Goal: Task Accomplishment & Management: Complete application form

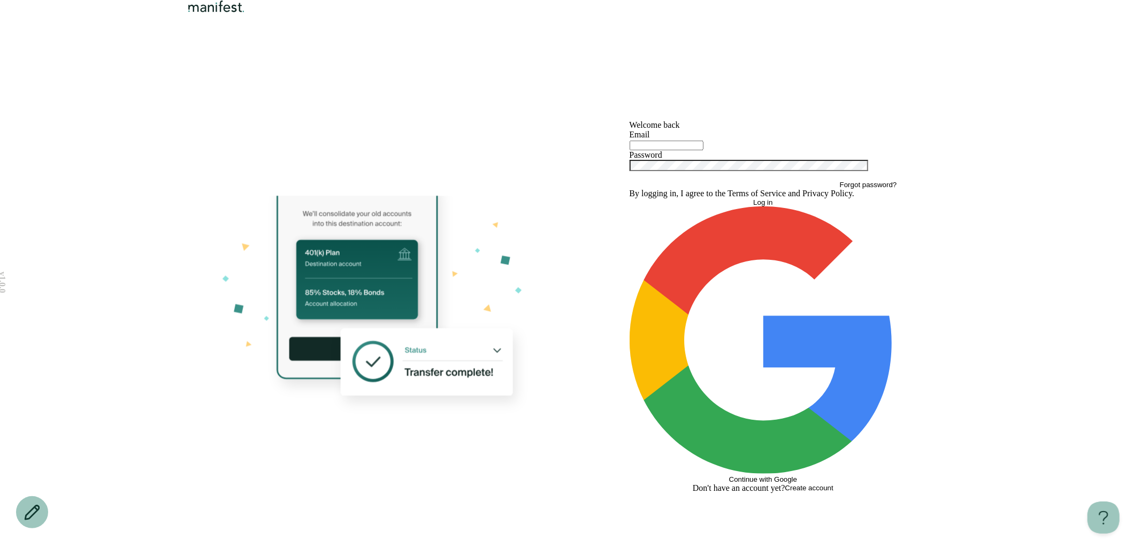
click at [659, 150] on input "text" at bounding box center [667, 146] width 74 height 10
type input "**********"
click at [630, 199] on button "Log in" at bounding box center [764, 203] width 268 height 8
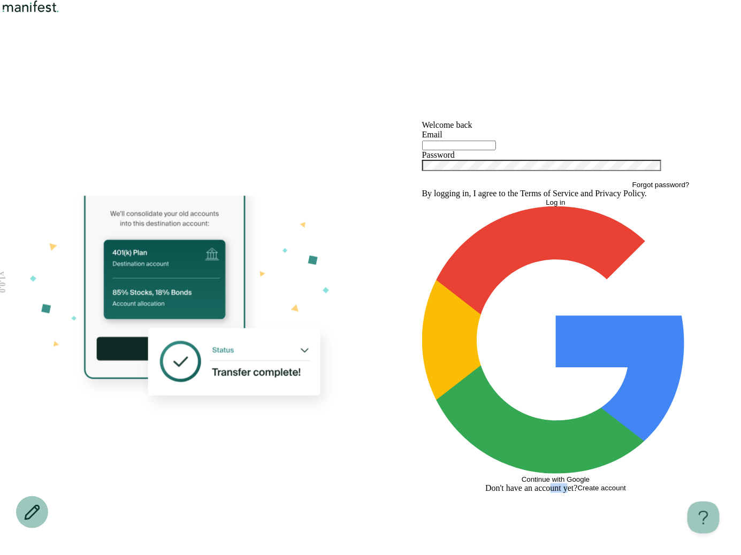
drag, startPoint x: 544, startPoint y: 466, endPoint x: 568, endPoint y: 466, distance: 24.6
click at [568, 484] on span "Don't have an account yet?" at bounding box center [531, 489] width 93 height 10
click at [532, 479] on div "Welcome back Email Password Forgot password? By logging in, I agree to the Term…" at bounding box center [556, 306] width 371 height 497
click at [515, 139] on div "Welcome back Email Password Forgot password? By logging in, I agree to the Term…" at bounding box center [556, 306] width 371 height 497
click at [501, 150] on div at bounding box center [556, 145] width 268 height 11
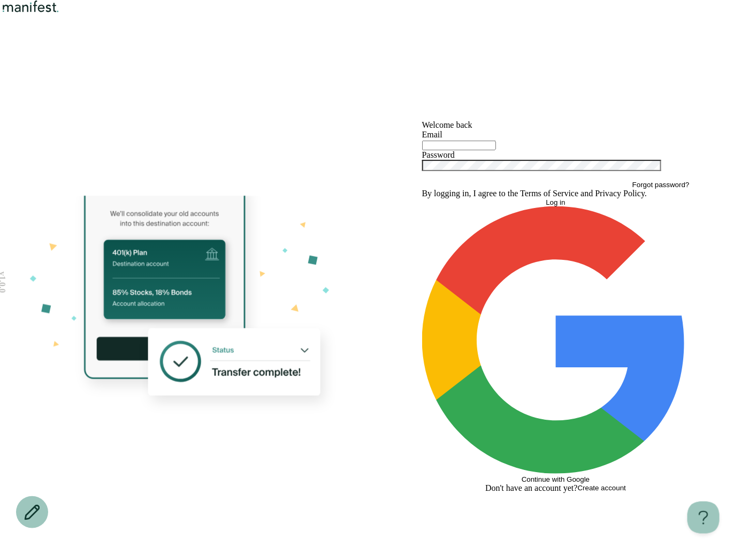
click at [490, 150] on div at bounding box center [556, 145] width 268 height 11
click at [490, 150] on input "text" at bounding box center [459, 146] width 74 height 10
click at [488, 150] on input "**********" at bounding box center [459, 146] width 74 height 10
click at [422, 199] on button "Log in" at bounding box center [556, 203] width 268 height 8
type input "**********"
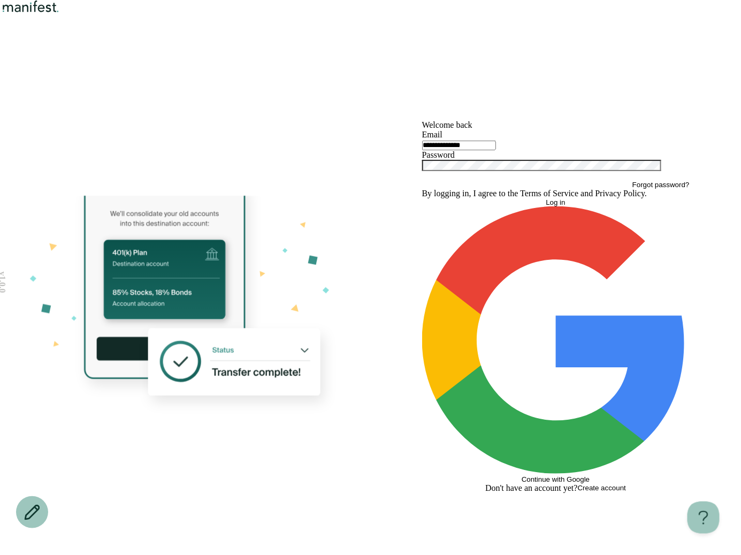
click at [472, 181] on div "Password" at bounding box center [556, 165] width 268 height 30
click at [377, 274] on div "**********" at bounding box center [556, 306] width 371 height 497
click at [513, 405] on button "Continue with Google" at bounding box center [556, 345] width 268 height 277
click at [553, 207] on button "Log in" at bounding box center [556, 203] width 268 height 8
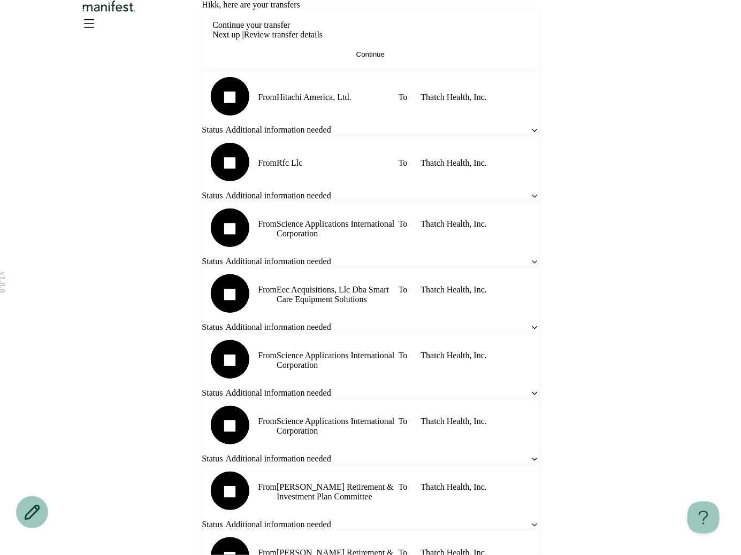
click at [277, 9] on span "Hi kk , here are your transfers" at bounding box center [251, 4] width 98 height 9
click at [456, 10] on div "Hi kk , here are your transfers" at bounding box center [370, 5] width 337 height 10
drag, startPoint x: 426, startPoint y: 81, endPoint x: 140, endPoint y: 69, distance: 286.5
click at [140, 69] on div "v 1.0.0 Hi kk , here are your transfers Continue your transfer Next up | Review…" at bounding box center [370, 383] width 741 height 766
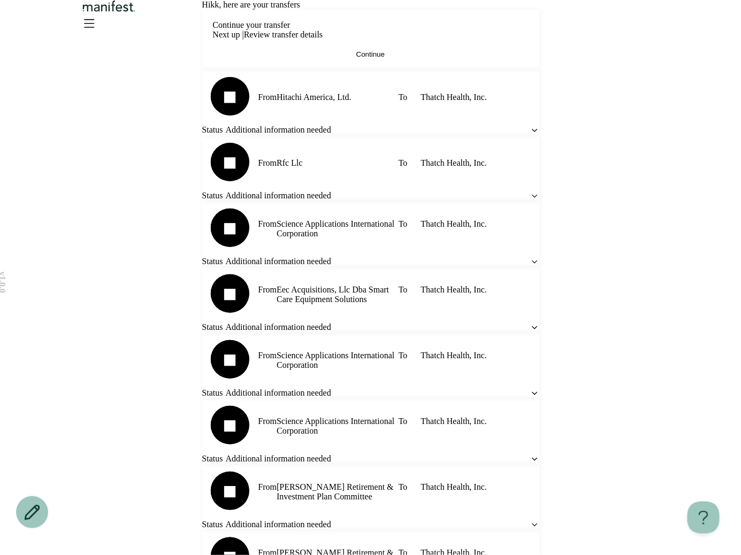
click at [494, 68] on div "Hi kk , here are your transfers Continue your transfer Next up | Review transfe…" at bounding box center [370, 383] width 337 height 766
click at [269, 30] on h2 "Continue your transfer" at bounding box center [252, 25] width 78 height 10
drag, startPoint x: 269, startPoint y: 137, endPoint x: 489, endPoint y: 111, distance: 222.0
click at [271, 30] on h2 "Continue your transfer" at bounding box center [252, 25] width 78 height 10
click at [504, 111] on div "Hi kk , here are your transfers Continue your transfer Next up | Review transfe…" at bounding box center [370, 363] width 337 height 727
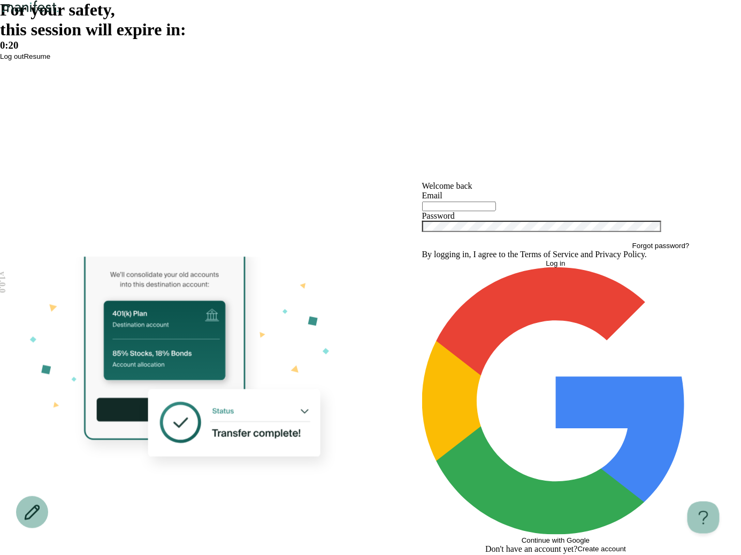
click at [383, 61] on div "For your safety, this session will expire in: 0:20 Log out Resume" at bounding box center [370, 30] width 741 height 61
click at [50, 60] on span "Resume" at bounding box center [37, 56] width 27 height 8
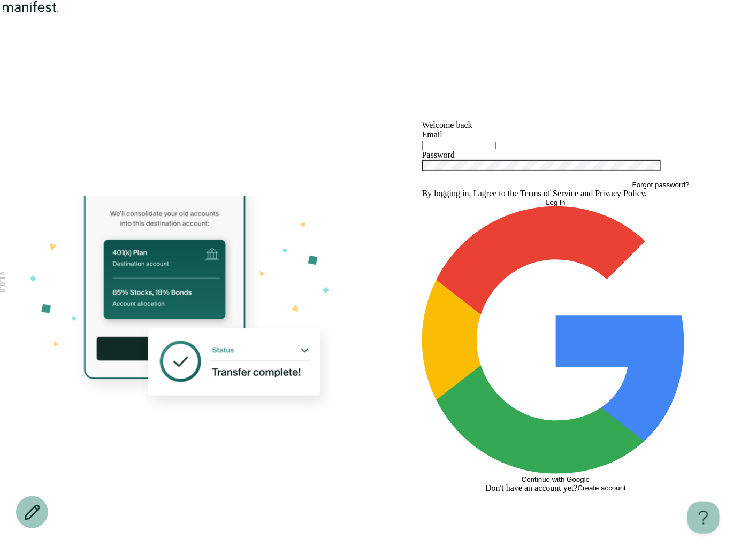
click at [380, 198] on div "Welcome back Email Password Forgot password? By logging in, I agree to the Term…" at bounding box center [556, 306] width 371 height 497
click at [486, 150] on div at bounding box center [556, 145] width 268 height 11
click at [475, 150] on input "text" at bounding box center [459, 146] width 74 height 10
type input "**********"
click at [422, 199] on button "Log in" at bounding box center [556, 203] width 268 height 8
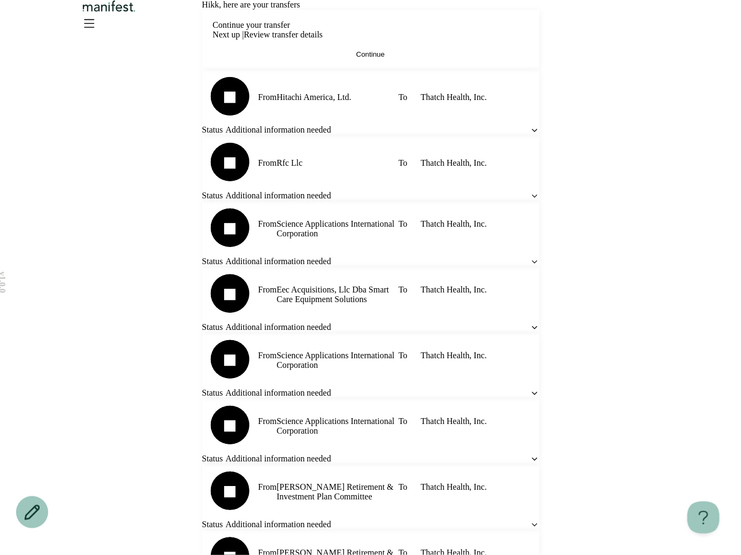
click at [97, 28] on icon "Open menu" at bounding box center [88, 22] width 17 height 17
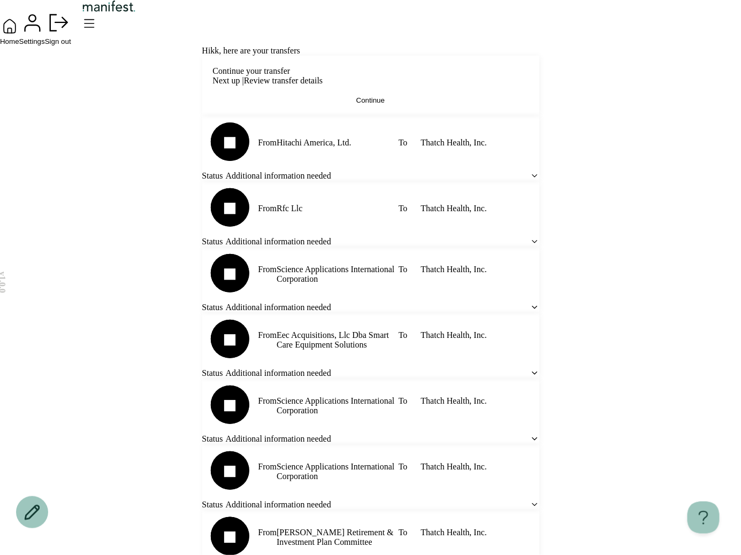
click at [19, 45] on span "Home" at bounding box center [9, 41] width 19 height 8
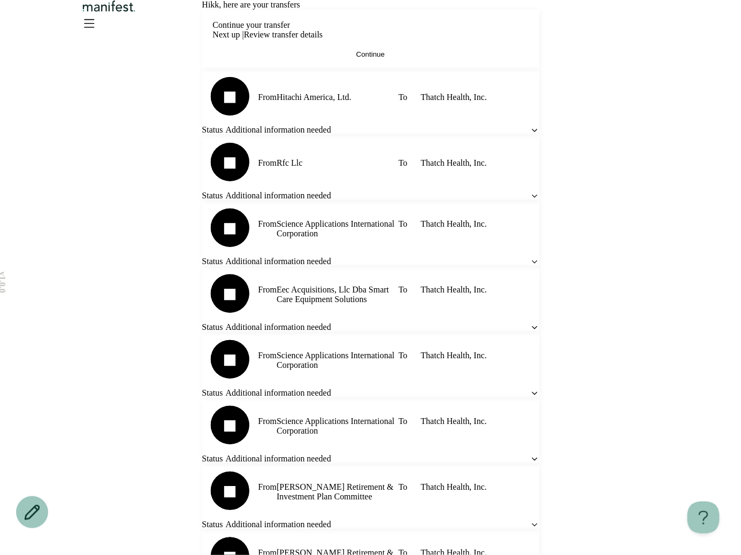
click at [138, 12] on img "Logo" at bounding box center [109, 6] width 58 height 12
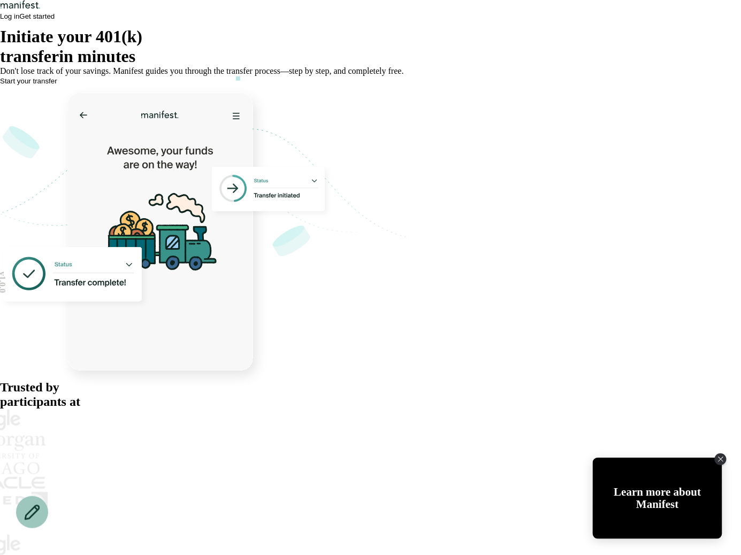
click at [41, 9] on img "Logo" at bounding box center [20, 4] width 41 height 9
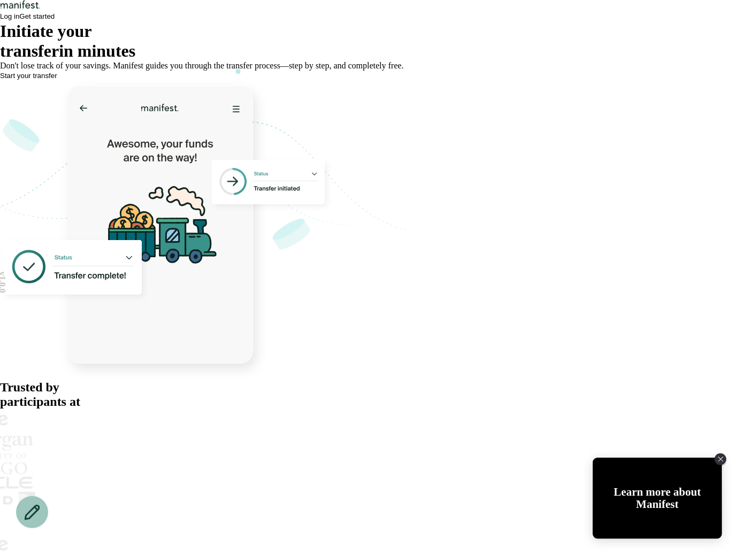
click at [19, 20] on span "Log in" at bounding box center [9, 16] width 19 height 8
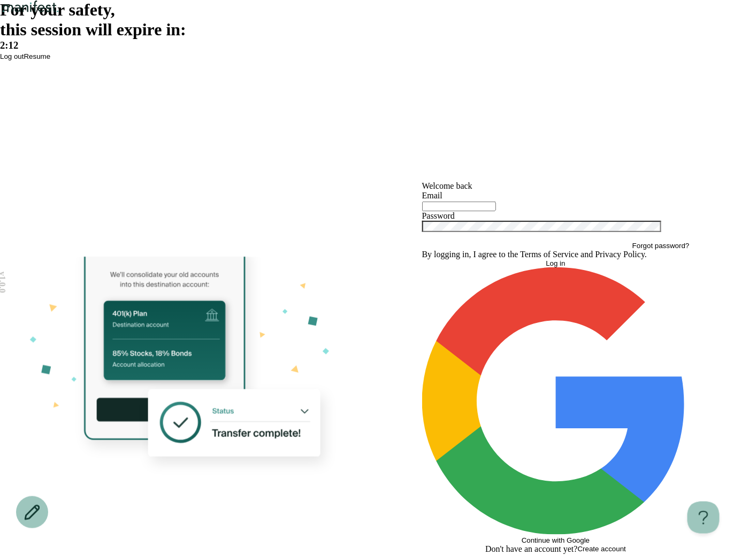
click at [339, 61] on div "For your safety, this session will expire in: 2:12 Log out Resume" at bounding box center [370, 30] width 741 height 61
click at [50, 60] on span "Resume" at bounding box center [37, 56] width 27 height 8
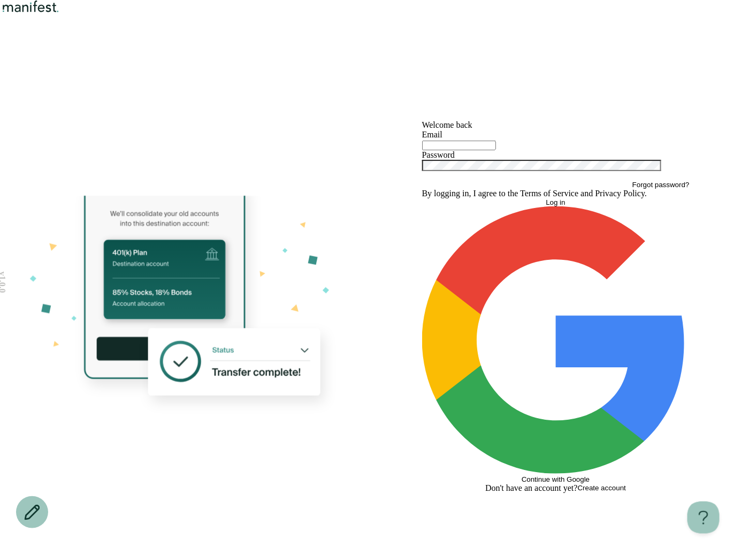
click at [468, 150] on input "text" at bounding box center [459, 146] width 74 height 10
type input "**********"
click at [480, 207] on button "Log in" at bounding box center [556, 203] width 268 height 8
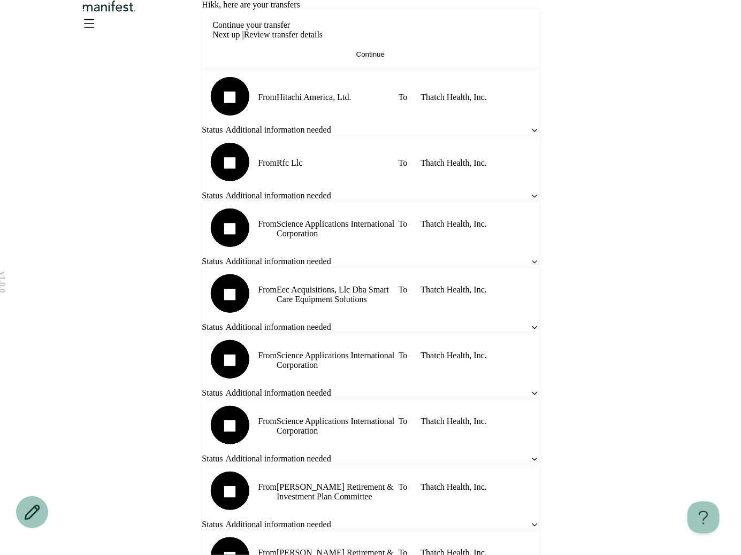
click at [356, 58] on span "Continue" at bounding box center [370, 54] width 28 height 8
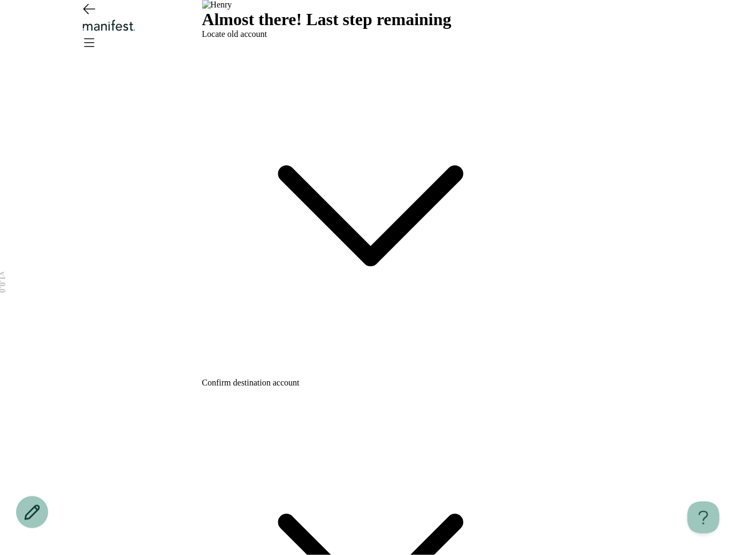
click at [280, 378] on span "Confirm destination account" at bounding box center [250, 382] width 97 height 9
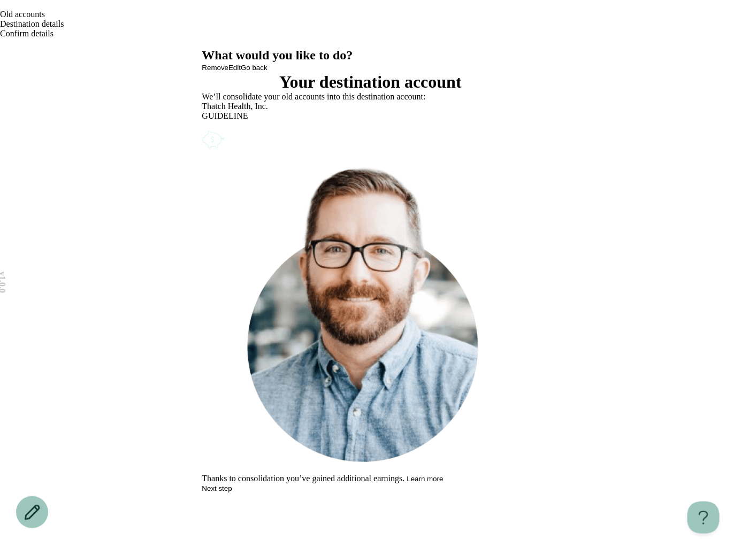
click at [232, 493] on button "Next step" at bounding box center [217, 489] width 30 height 8
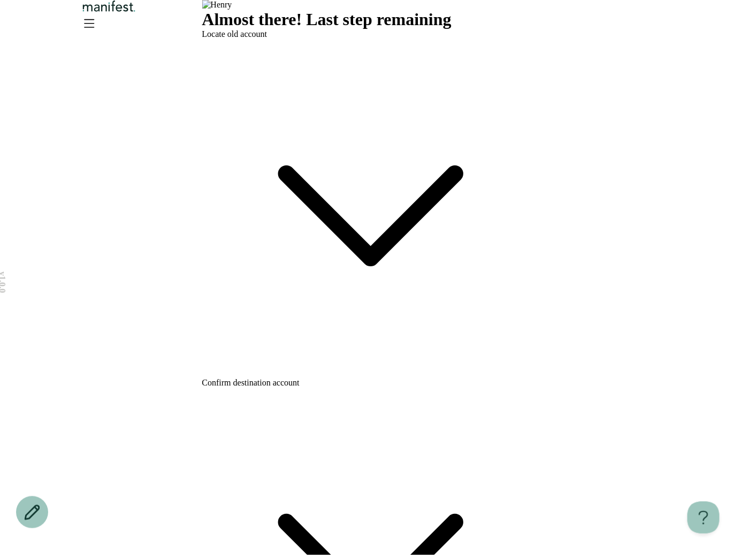
click at [342, 378] on div "Confirm destination account" at bounding box center [370, 552] width 337 height 349
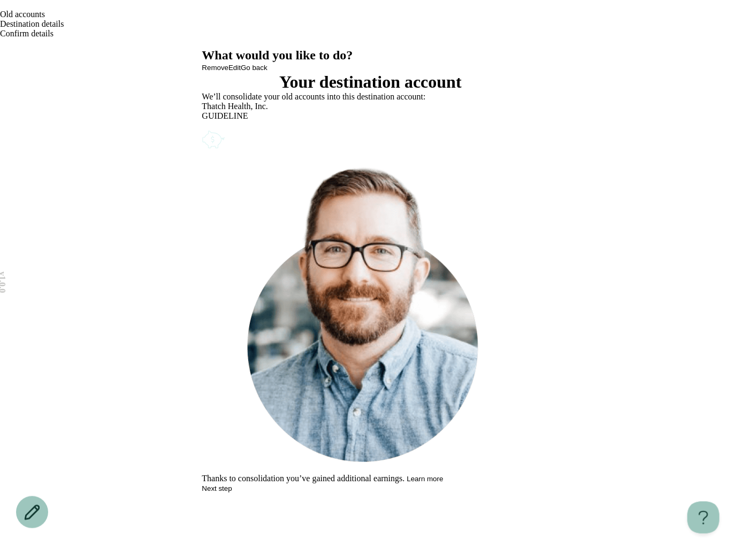
click at [485, 150] on div "Thatch Health, Inc. GUIDELINE" at bounding box center [370, 126] width 337 height 49
click at [202, 128] on icon "Account options" at bounding box center [202, 128] width 0 height 0
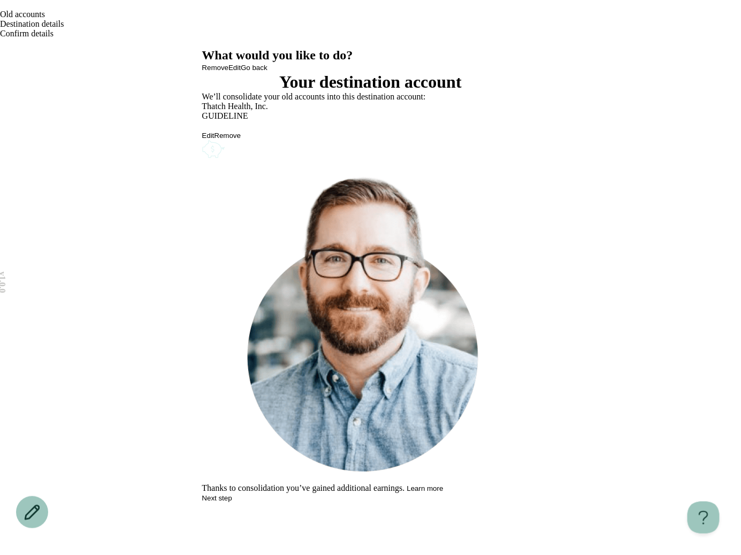
click at [215, 140] on button "Edit" at bounding box center [208, 136] width 12 height 8
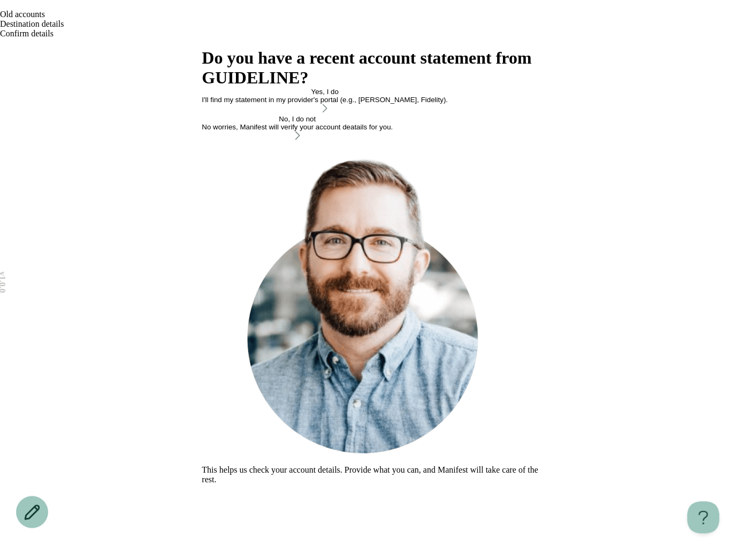
click at [0, 46] on icon "Open menu" at bounding box center [0, 46] width 0 height 0
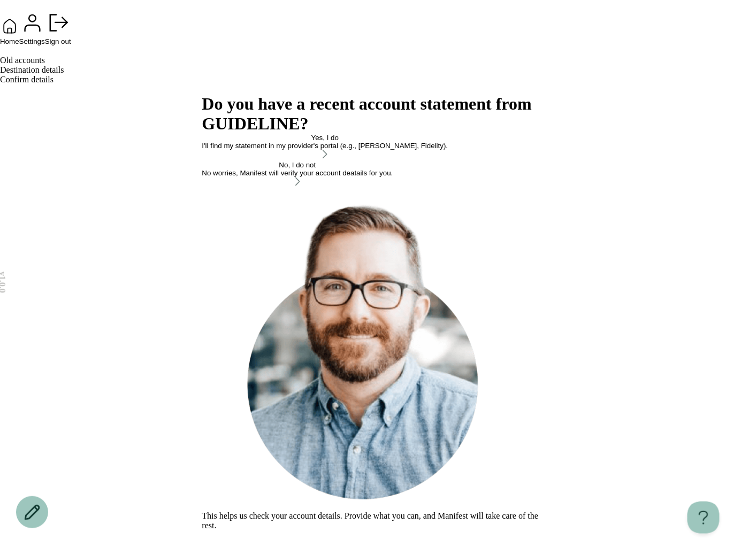
click at [256, 46] on div "Home Settings Sign out" at bounding box center [370, 23] width 741 height 46
click at [306, 161] on button "Yes, I do I'll find my statement in my provider's portal (e.g., TIAA, Fidelity)." at bounding box center [325, 147] width 246 height 27
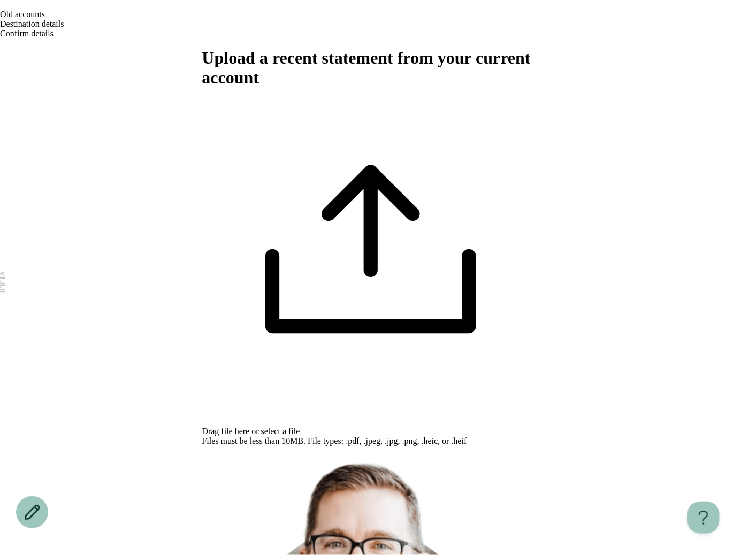
click at [300, 427] on span "select a file" at bounding box center [280, 431] width 39 height 9
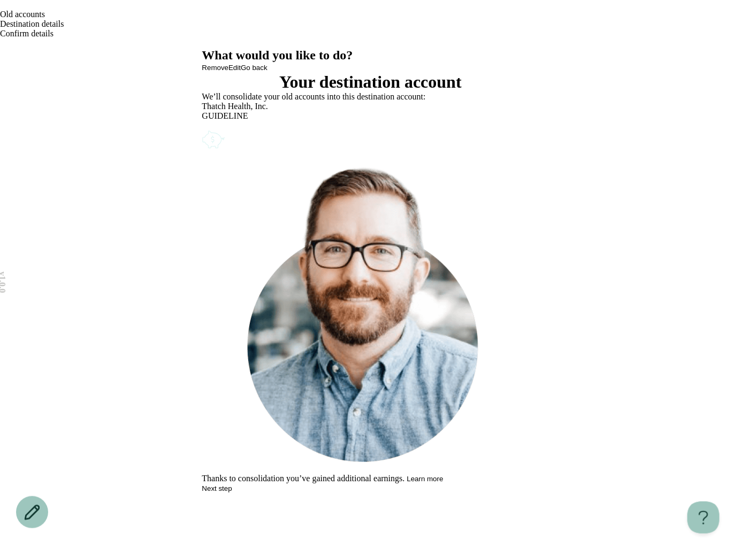
click at [0, 46] on icon "Open menu" at bounding box center [0, 46] width 0 height 0
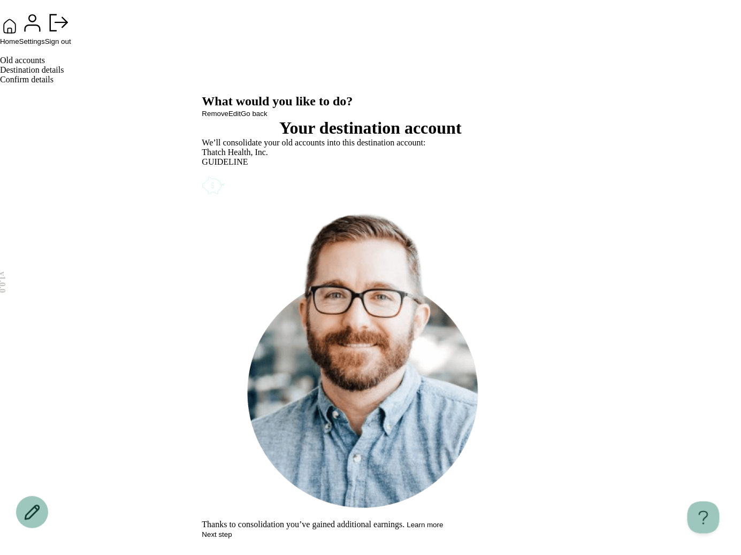
click at [45, 45] on button "Settings" at bounding box center [32, 27] width 26 height 35
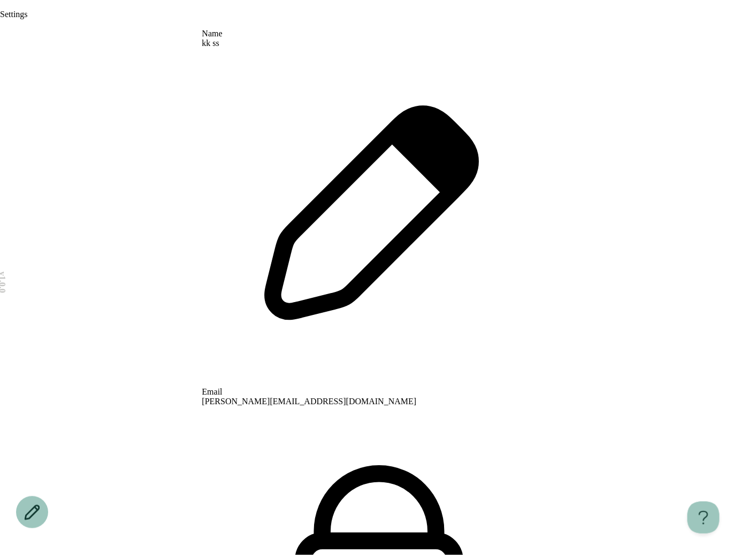
click at [0, 27] on icon "Open menu" at bounding box center [0, 27] width 0 height 0
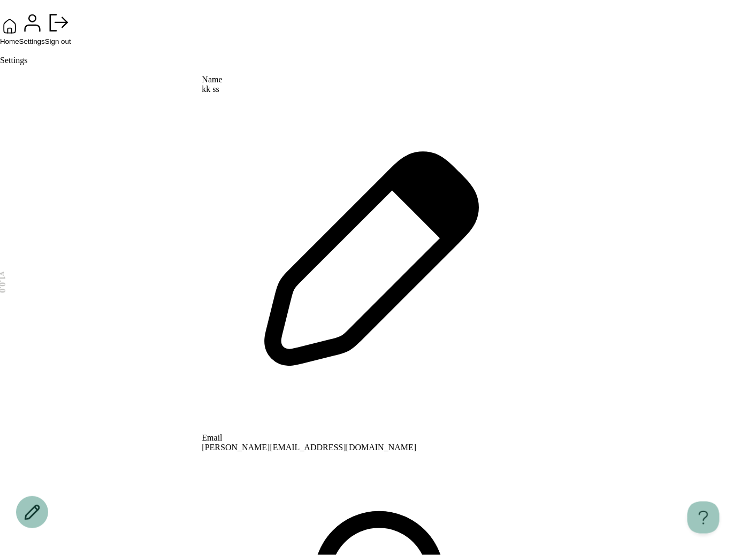
click at [19, 45] on span "Home" at bounding box center [9, 41] width 19 height 8
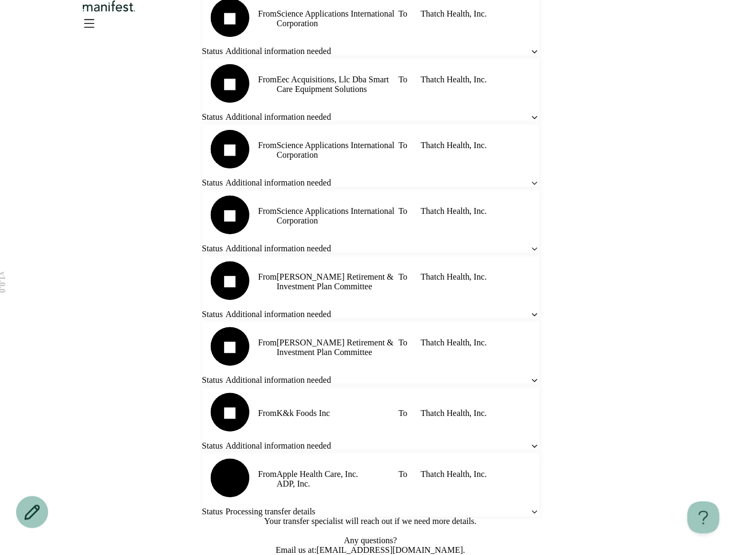
scroll to position [543, 0]
click at [530, 122] on icon at bounding box center [534, 117] width 9 height 9
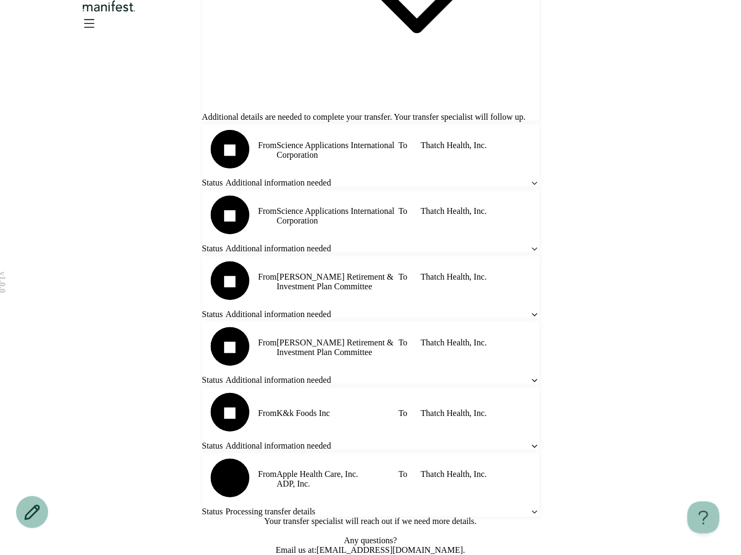
scroll to position [0, 0]
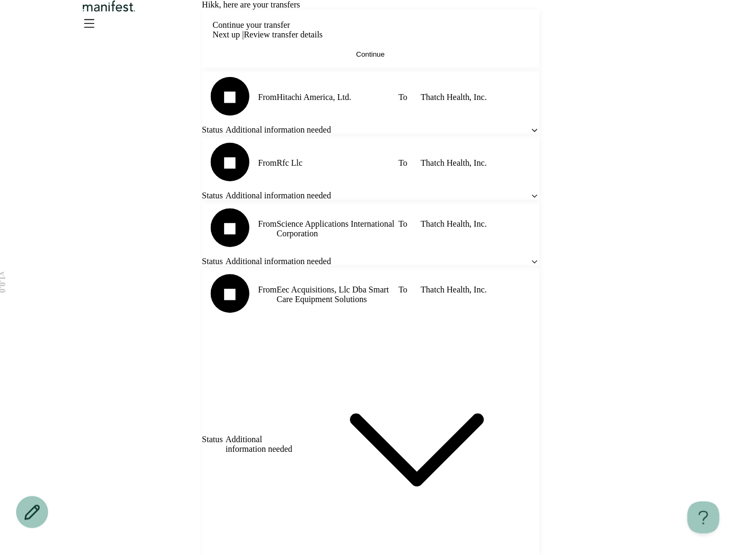
click at [654, 19] on header at bounding box center [370, 29] width 741 height 58
click at [97, 29] on icon "Open menu" at bounding box center [88, 22] width 17 height 17
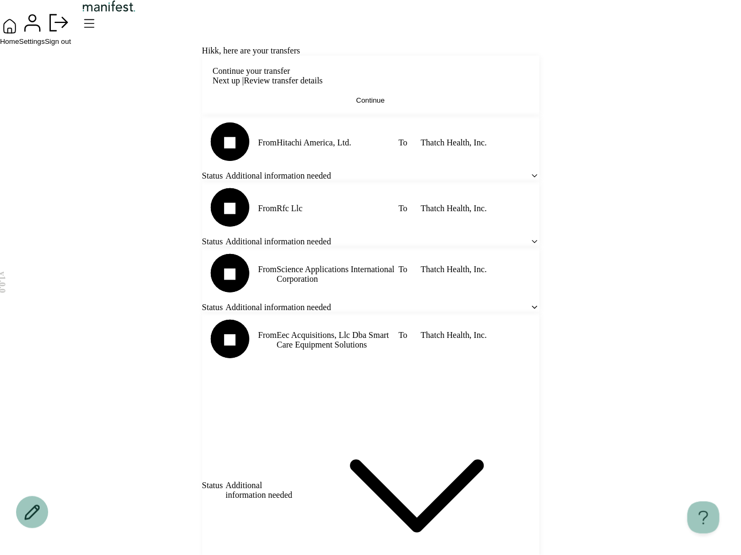
click at [19, 45] on span "Home" at bounding box center [9, 41] width 19 height 8
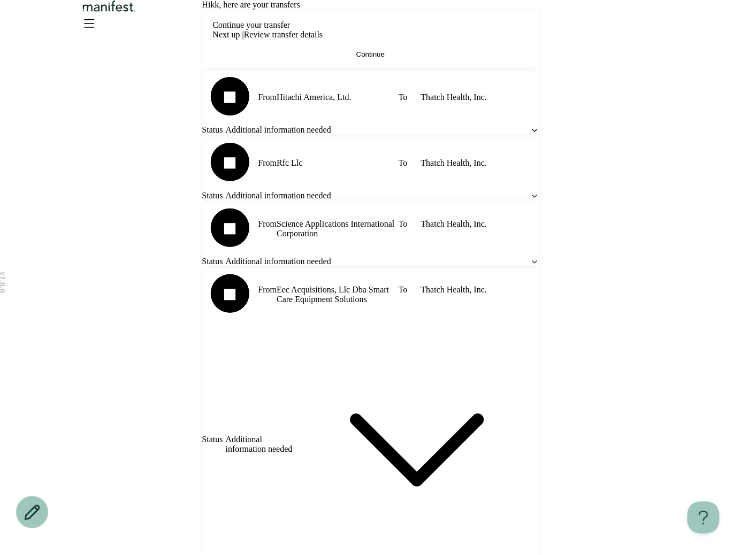
click at [365, 58] on span "Continue" at bounding box center [370, 54] width 28 height 8
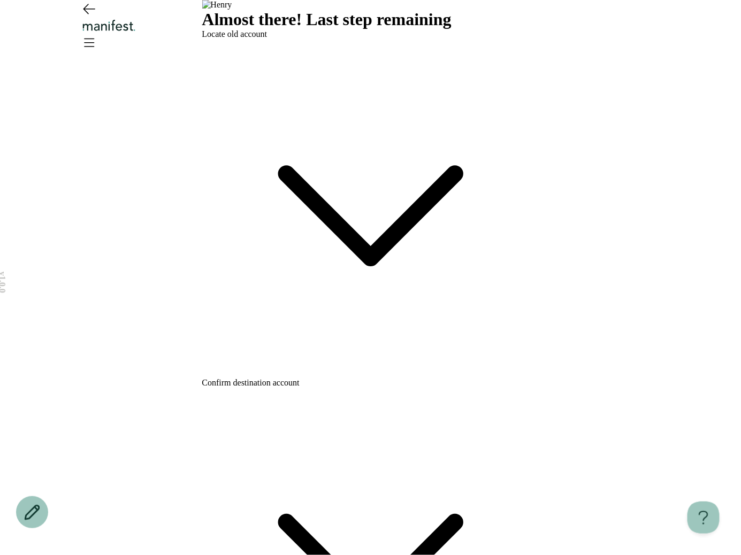
click at [300, 378] on span "Confirm destination account" at bounding box center [250, 382] width 97 height 9
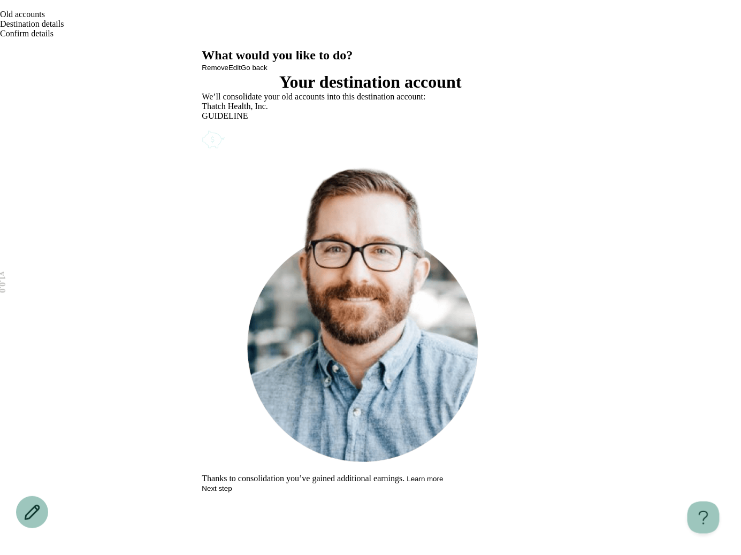
click at [202, 128] on icon "Account options" at bounding box center [202, 128] width 0 height 0
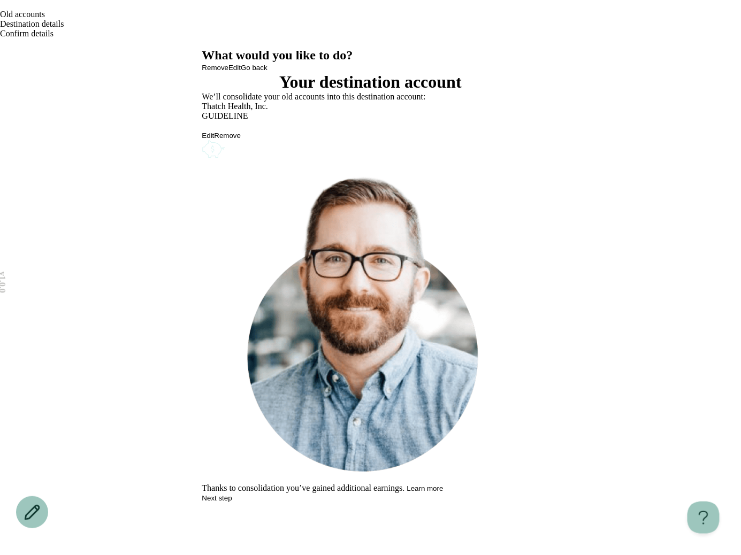
drag, startPoint x: 491, startPoint y: 178, endPoint x: 490, endPoint y: 186, distance: 8.6
click at [490, 140] on div "Edit Remove" at bounding box center [370, 136] width 337 height 10
click at [241, 140] on button "Remove" at bounding box center [227, 136] width 27 height 8
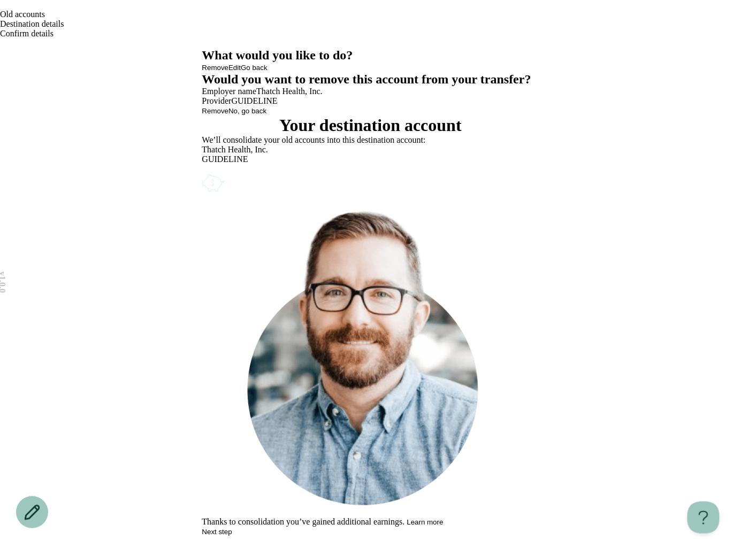
click at [229, 115] on span "Remove" at bounding box center [215, 111] width 27 height 8
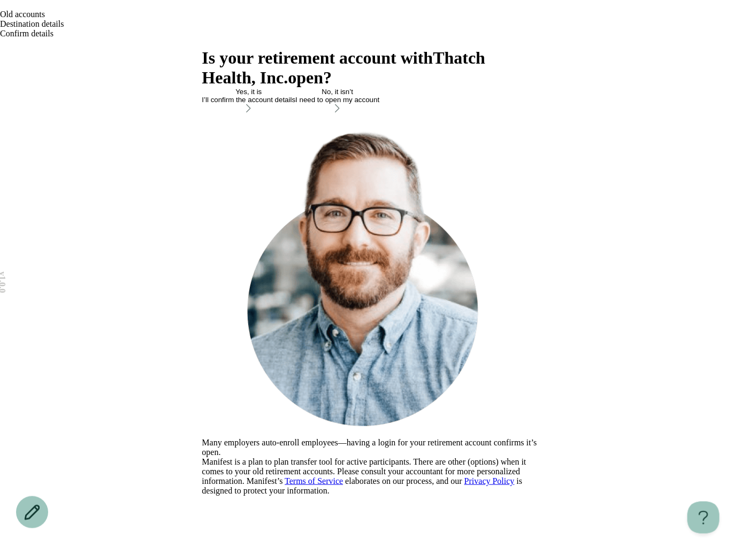
click at [300, 96] on div "No, it isn’t" at bounding box center [337, 92] width 84 height 8
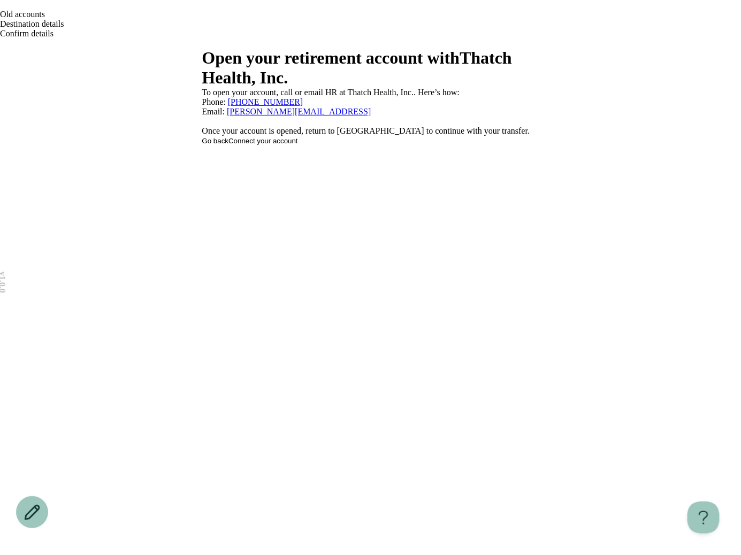
click at [9, 16] on icon "Go back" at bounding box center [5, 13] width 7 height 6
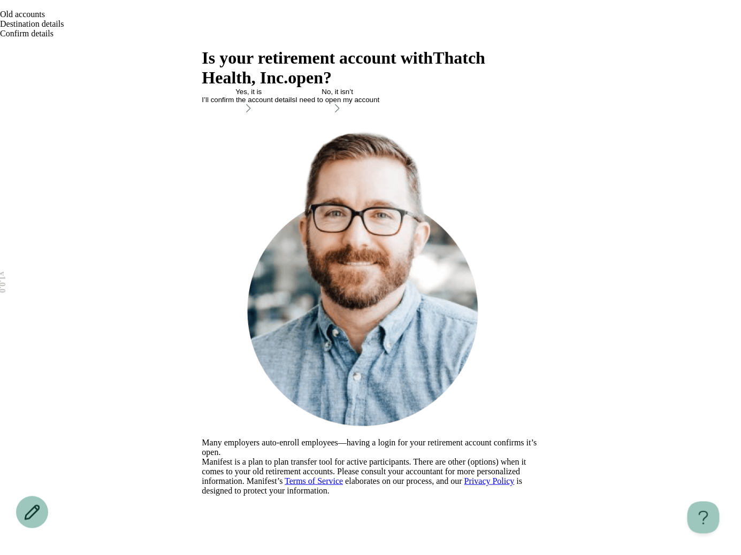
click at [296, 115] on button "Yes, it is I’ll confirm the account details" at bounding box center [249, 101] width 94 height 27
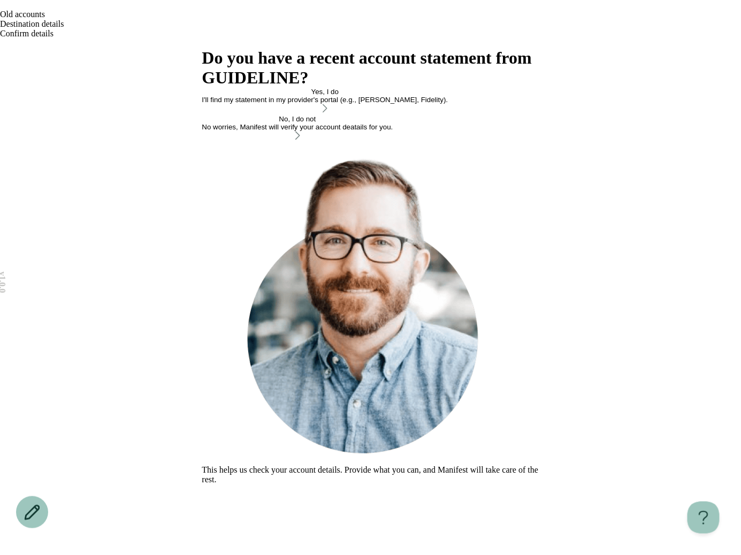
click at [393, 123] on div "No, I do not" at bounding box center [297, 119] width 191 height 8
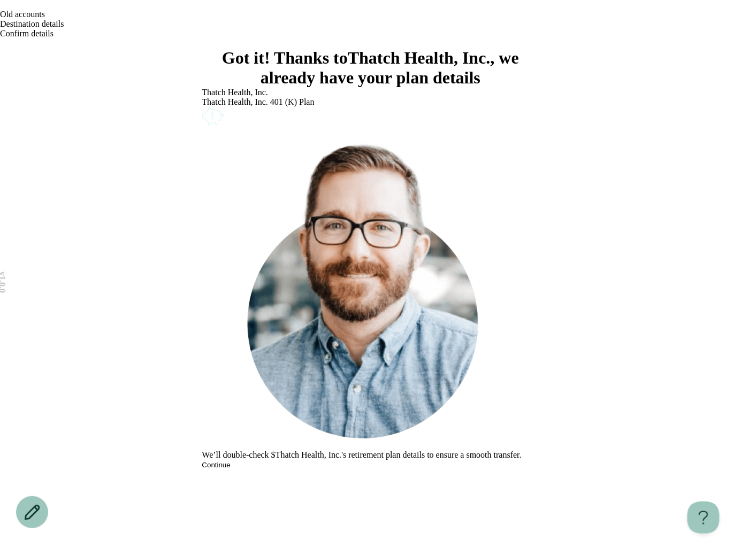
click at [0, 7] on icon "Go back" at bounding box center [0, 7] width 0 height 0
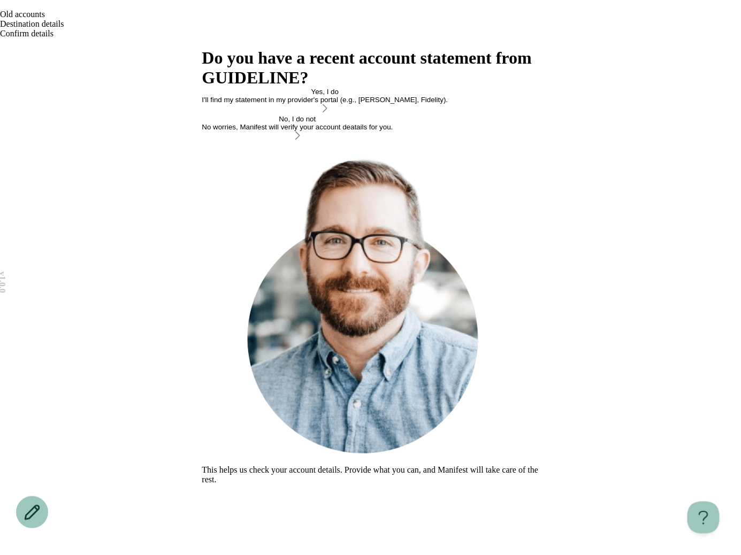
click at [0, 46] on icon "Open menu" at bounding box center [0, 46] width 0 height 0
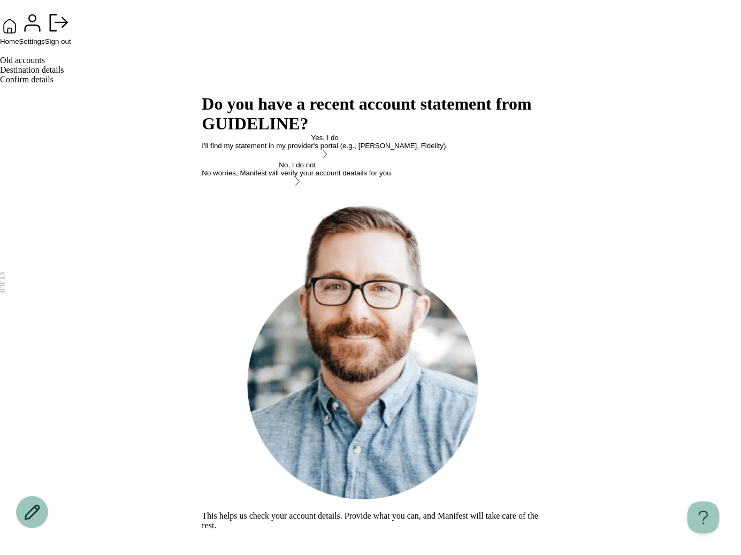
click at [45, 45] on button "Settings" at bounding box center [32, 27] width 26 height 35
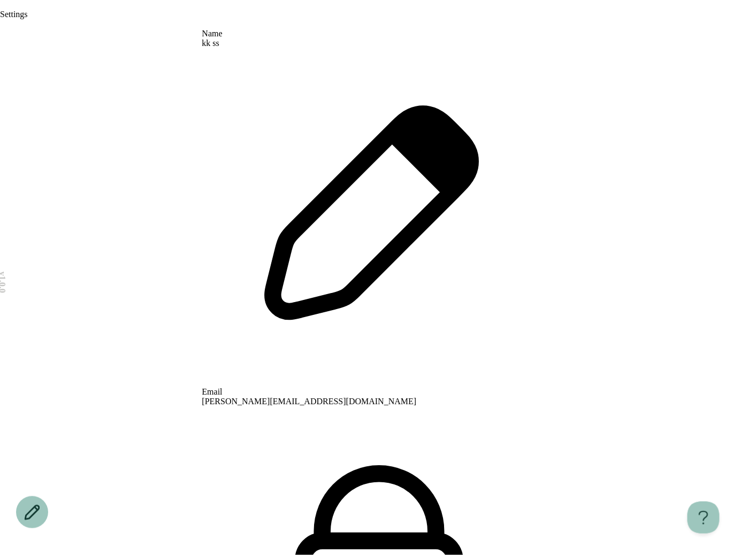
click at [0, 27] on icon "Open menu" at bounding box center [0, 27] width 0 height 0
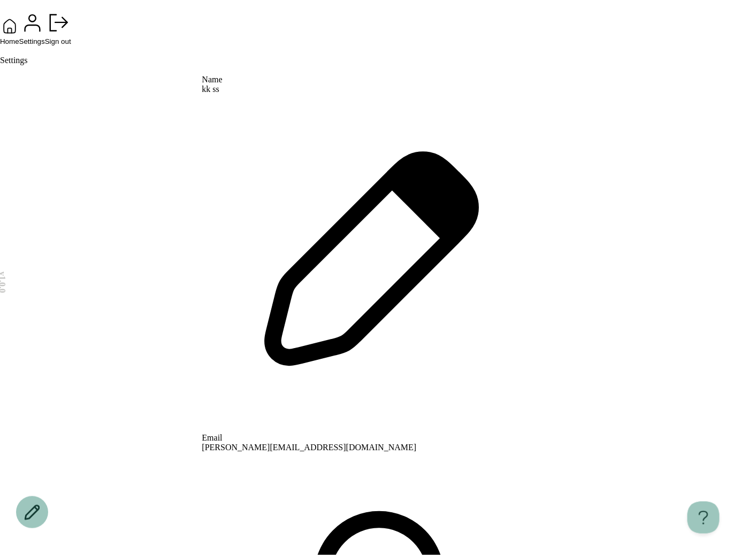
click at [19, 45] on span "Home" at bounding box center [9, 41] width 19 height 8
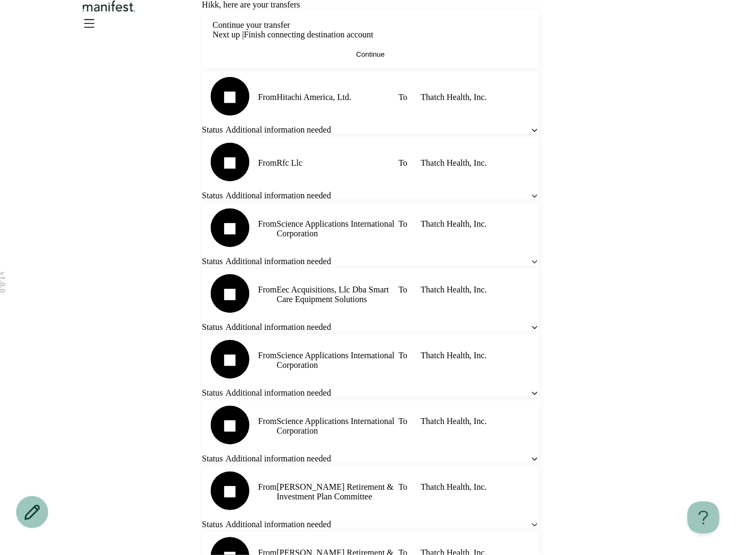
click at [300, 9] on span "Hi kk , here are your transfers" at bounding box center [251, 4] width 98 height 9
click at [138, 12] on img "Logo" at bounding box center [109, 6] width 58 height 12
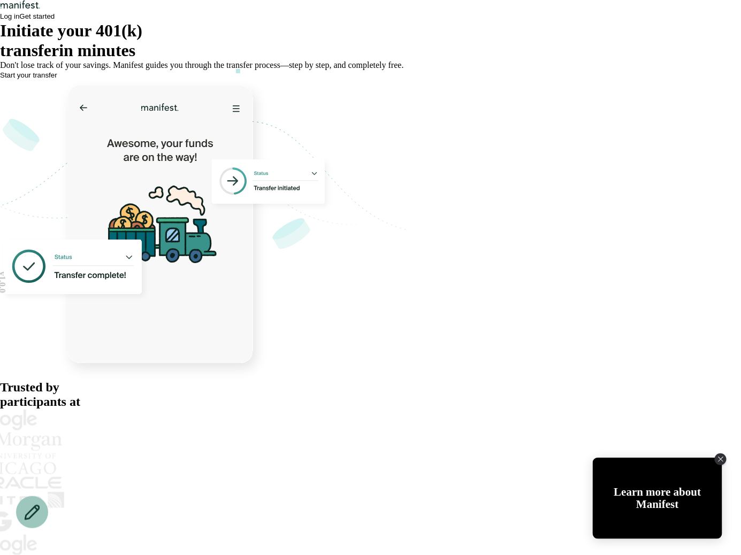
drag, startPoint x: 581, startPoint y: 27, endPoint x: 615, endPoint y: 52, distance: 42.2
click at [615, 21] on header "Log in Get started" at bounding box center [370, 10] width 741 height 21
click at [55, 20] on span "Get started" at bounding box center [36, 16] width 35 height 8
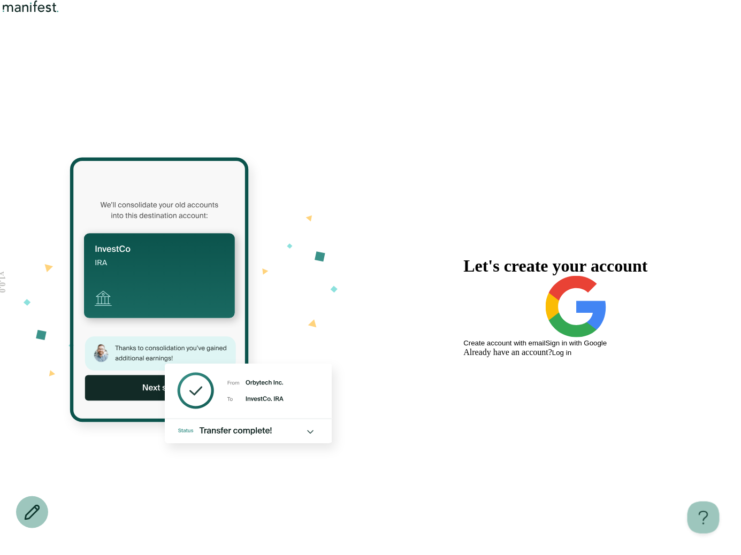
click at [571, 357] on span "Log in" at bounding box center [561, 353] width 19 height 8
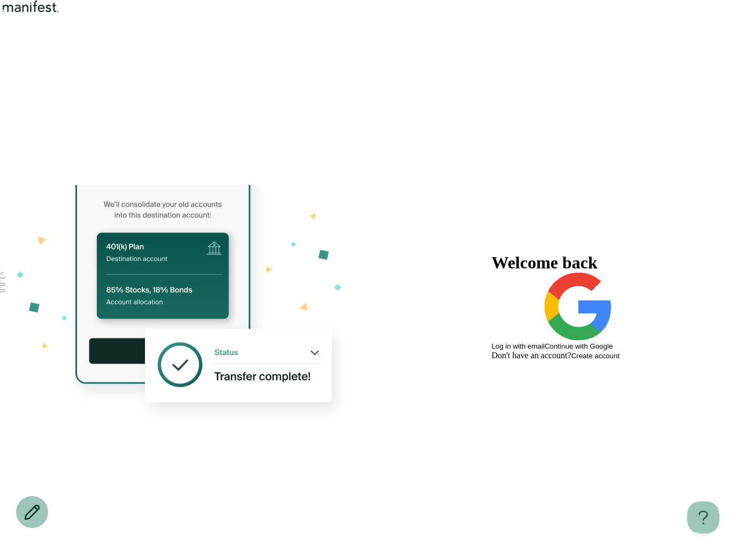
click at [545, 342] on button "Continue with Google" at bounding box center [579, 312] width 68 height 78
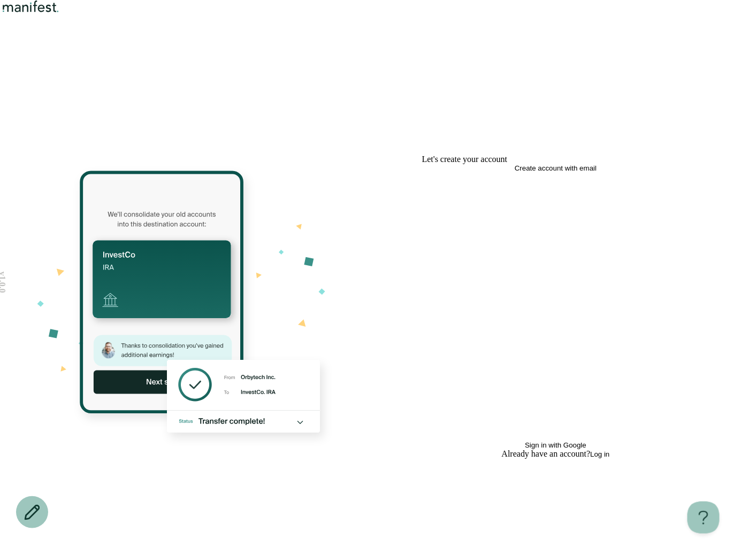
click at [481, 335] on icon "button" at bounding box center [451, 306] width 59 height 120
click at [553, 342] on button "Sign in with Google" at bounding box center [556, 310] width 268 height 277
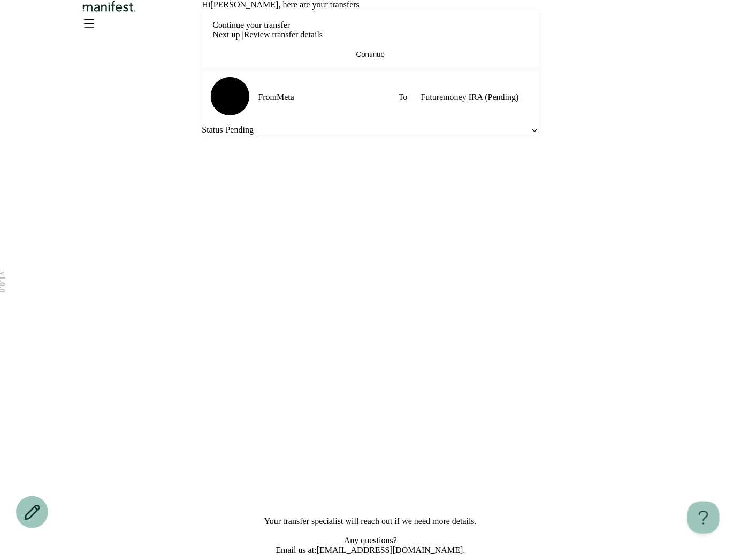
click at [360, 58] on span "Continue" at bounding box center [370, 54] width 28 height 8
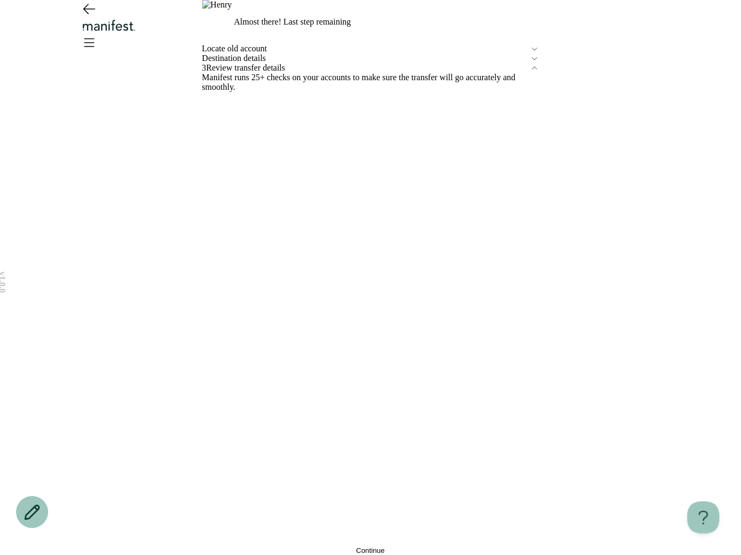
click at [277, 63] on span "Destination details" at bounding box center [366, 59] width 328 height 10
click at [265, 54] on div "Locate old account" at bounding box center [370, 49] width 337 height 10
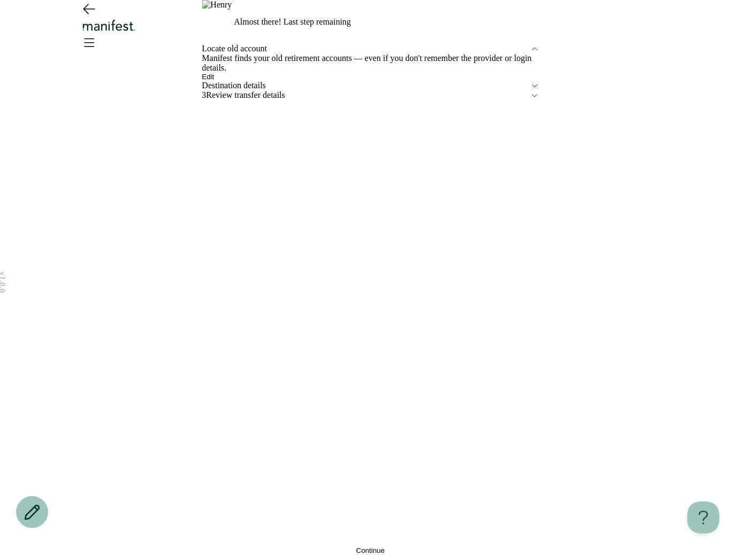
click at [215, 81] on button "Edit" at bounding box center [208, 77] width 12 height 8
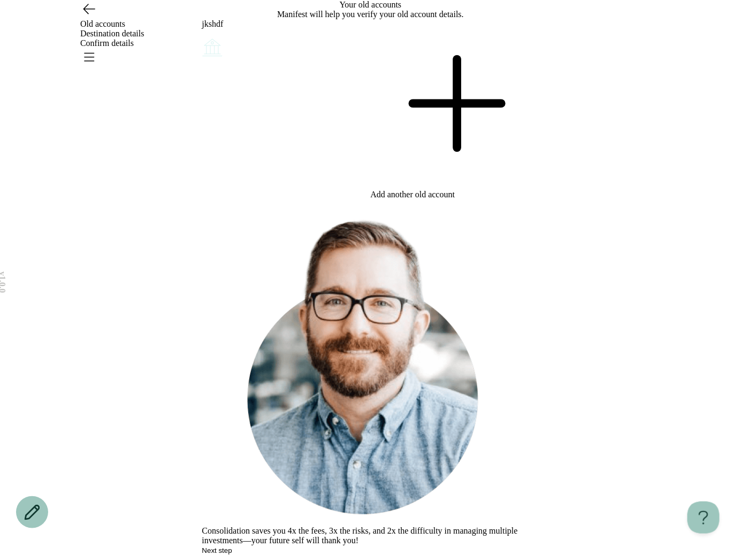
click at [202, 36] on icon "Account options" at bounding box center [202, 36] width 0 height 0
click at [215, 48] on button "Edit" at bounding box center [208, 44] width 12 height 8
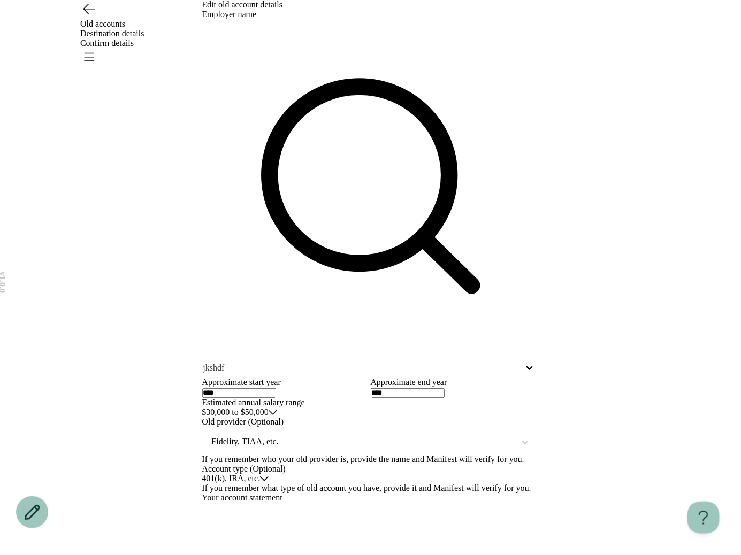
click at [91, 17] on icon "Go back" at bounding box center [88, 8] width 17 height 17
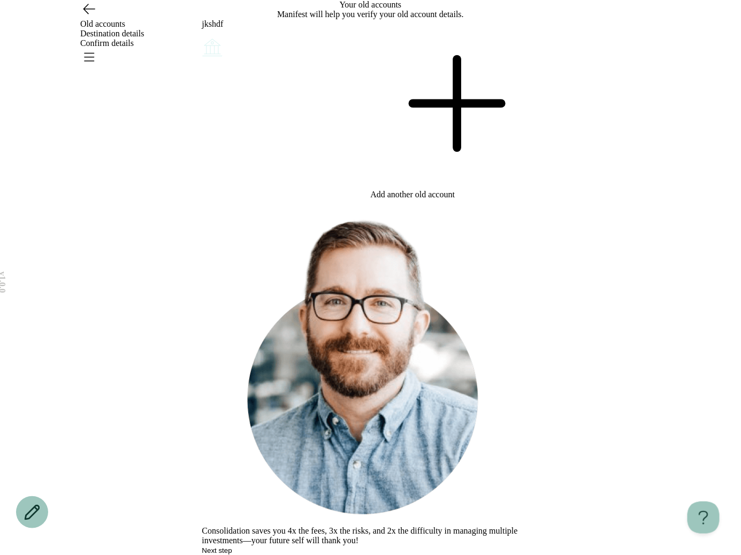
click at [94, 54] on icon "Open menu" at bounding box center [90, 57] width 10 height 7
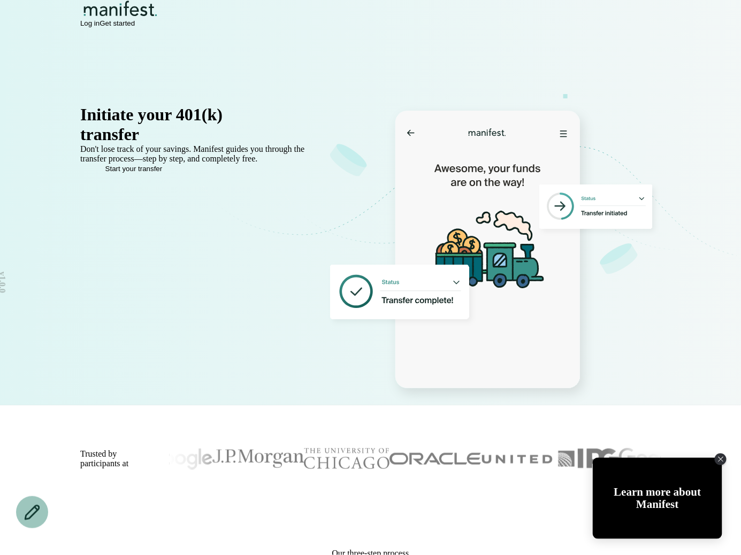
click at [100, 27] on span "Log in" at bounding box center [89, 23] width 19 height 8
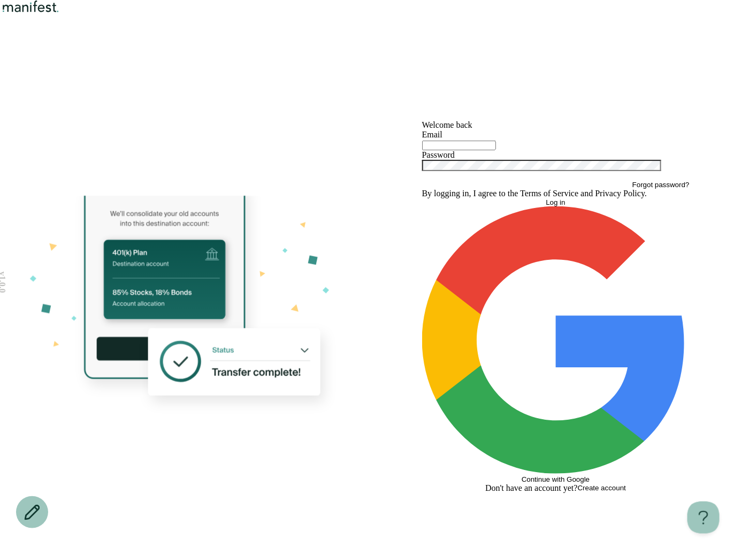
click at [461, 150] on input "text" at bounding box center [459, 146] width 74 height 10
type input "*"
type input "**********"
click at [525, 207] on button "Log in" at bounding box center [556, 203] width 268 height 8
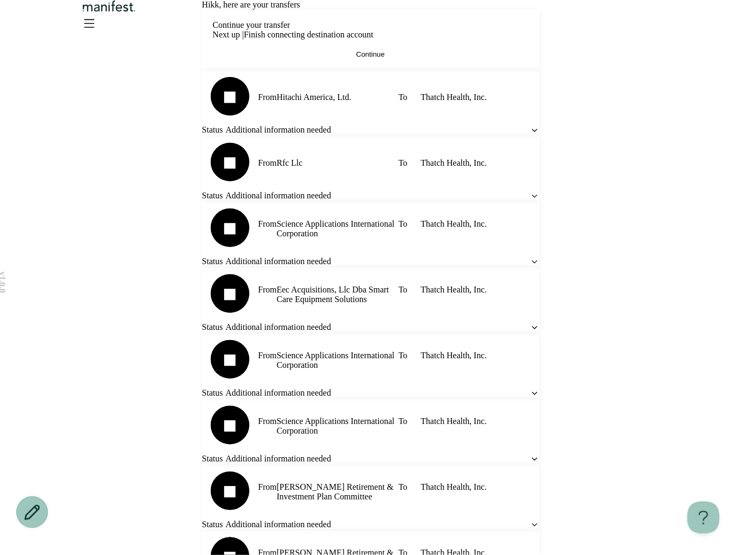
click at [373, 58] on span "Continue" at bounding box center [370, 54] width 28 height 8
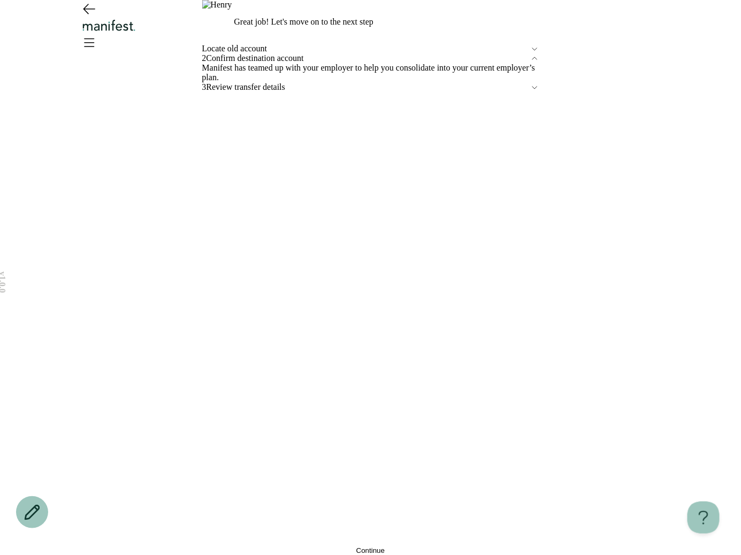
click at [94, 39] on icon "Open menu" at bounding box center [90, 42] width 10 height 7
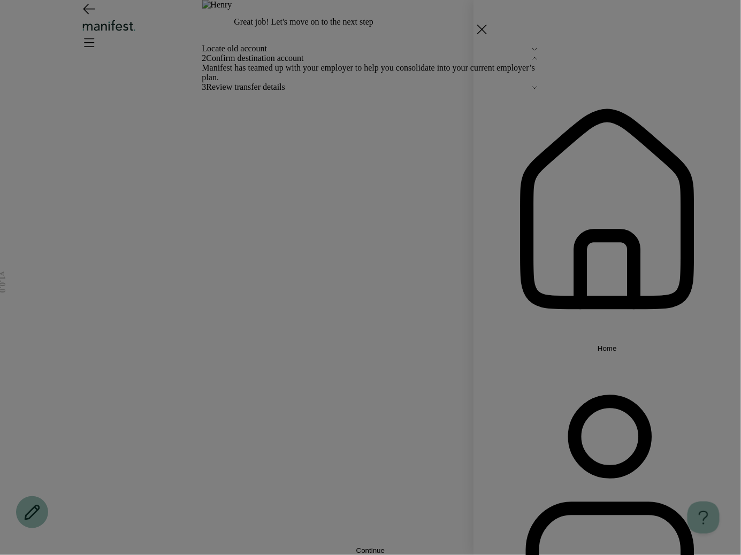
click at [369, 203] on div "Home Settings Sign out" at bounding box center [370, 277] width 741 height 555
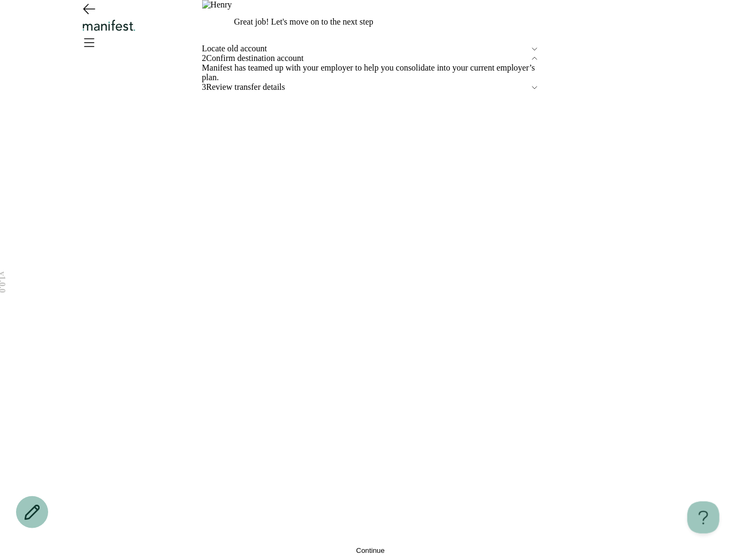
click at [253, 547] on button "Continue" at bounding box center [370, 551] width 337 height 8
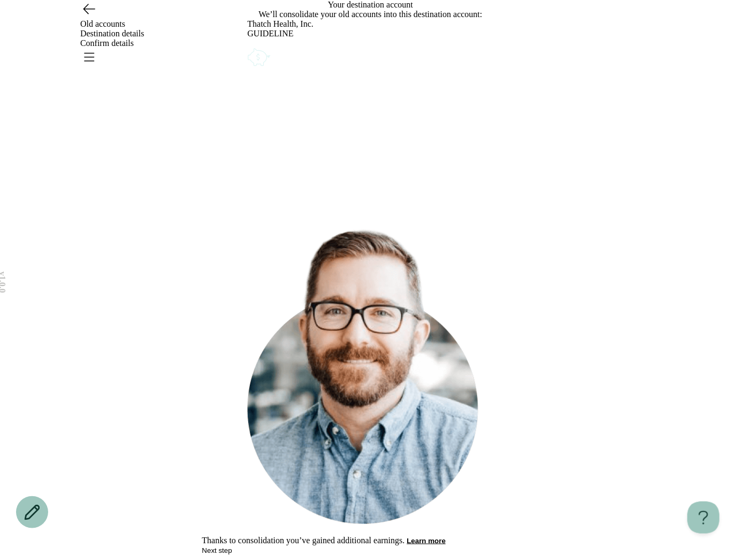
click at [485, 68] on div "Thatch Health, Inc. GUIDELINE" at bounding box center [371, 43] width 246 height 49
click at [248, 46] on icon "Account options" at bounding box center [248, 46] width 0 height 0
click at [286, 57] on button "Remove" at bounding box center [273, 53] width 27 height 8
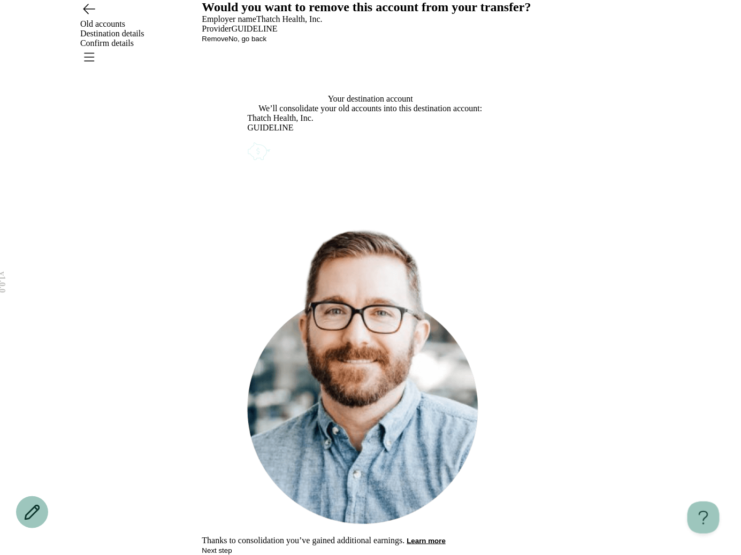
click at [229, 43] on span "Remove" at bounding box center [215, 39] width 27 height 8
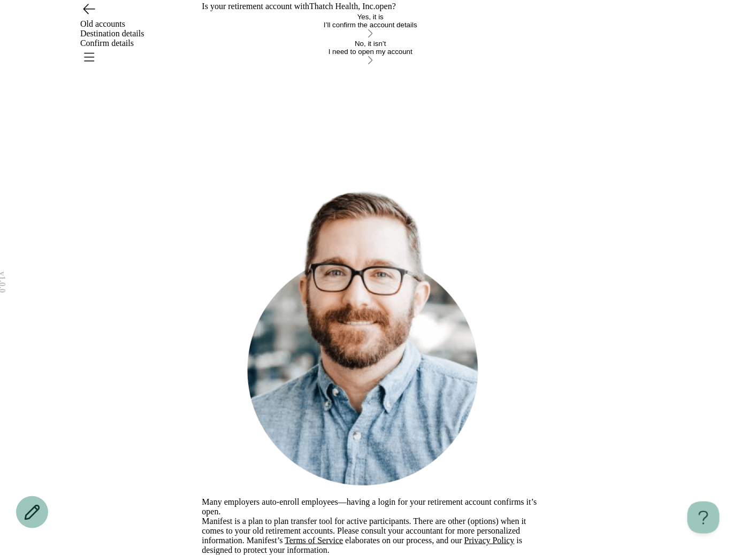
click at [302, 66] on button "No, it isn’t I need to open my account" at bounding box center [370, 53] width 337 height 27
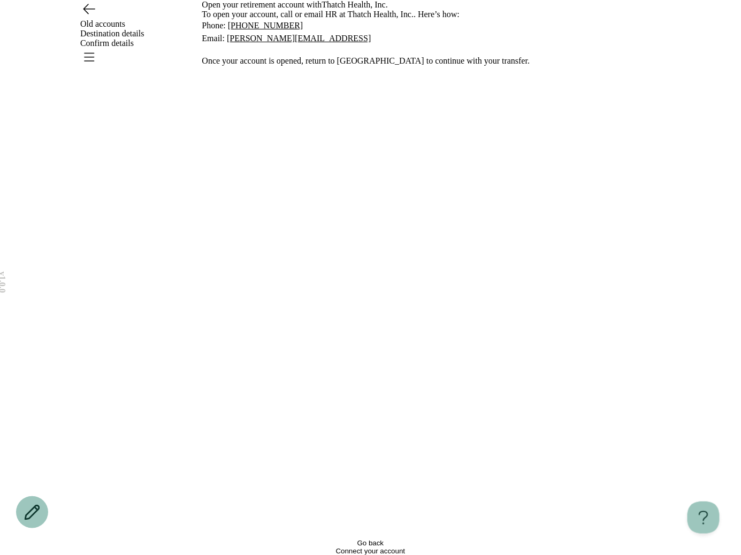
click at [330, 539] on button "Go back" at bounding box center [370, 543] width 337 height 8
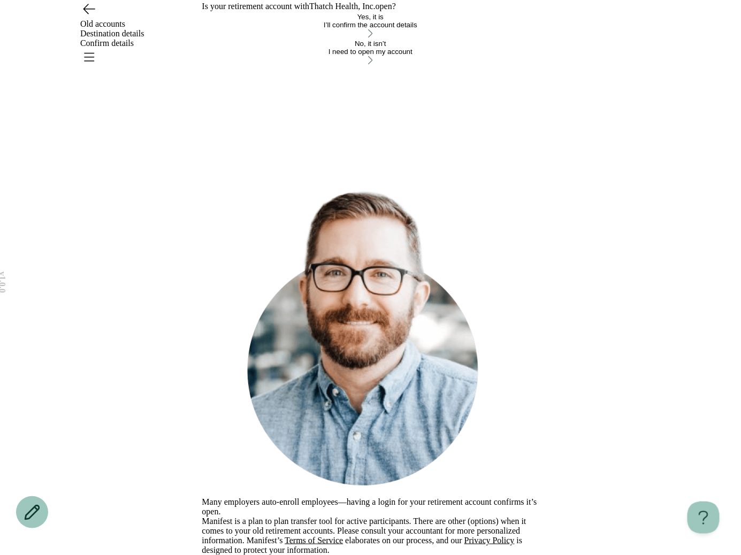
click at [241, 29] on div "I’ll confirm the account details" at bounding box center [370, 25] width 337 height 8
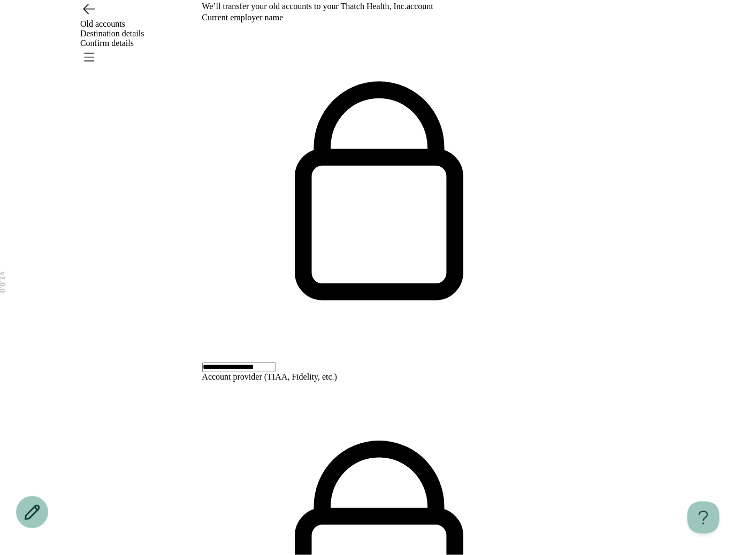
click at [78, 28] on div "Old accounts Destination details Confirm details" at bounding box center [370, 33] width 741 height 67
click at [80, 28] on div "Old accounts Destination details Confirm details" at bounding box center [370, 33] width 741 height 67
click at [88, 17] on icon "Go back" at bounding box center [88, 8] width 17 height 17
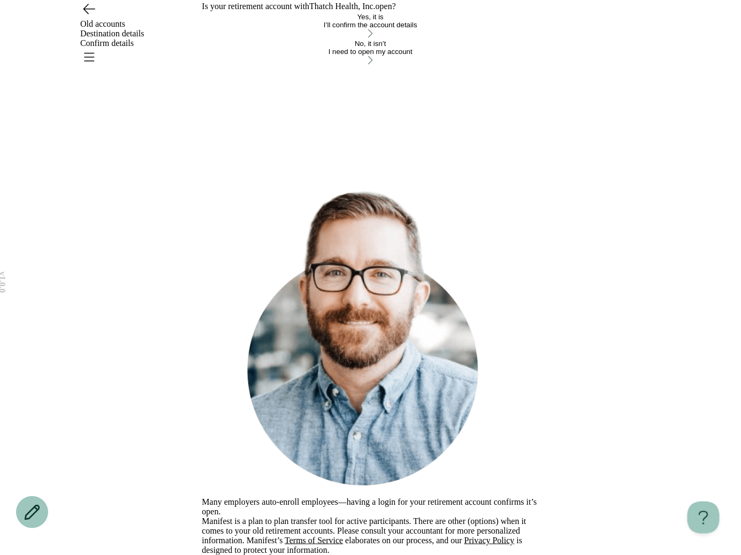
click at [88, 17] on icon "Go back" at bounding box center [88, 8] width 17 height 17
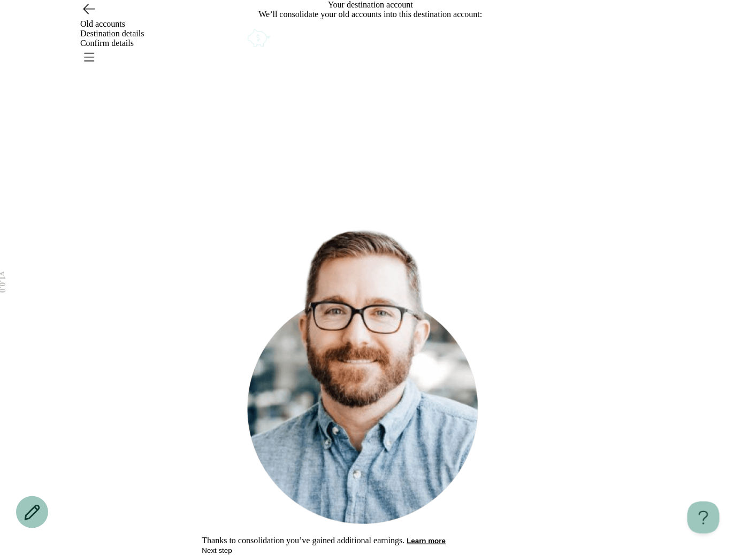
click at [97, 48] on icon "Open menu" at bounding box center [88, 56] width 17 height 17
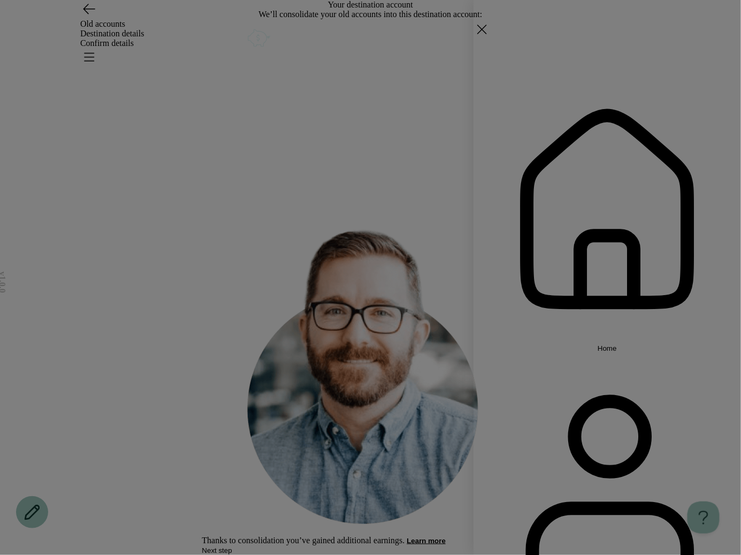
click at [617, 345] on span "Home" at bounding box center [607, 349] width 19 height 8
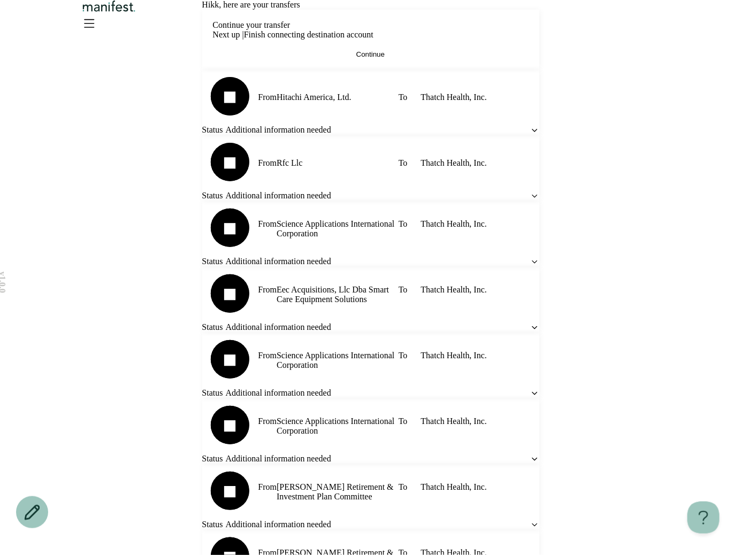
drag, startPoint x: 465, startPoint y: 175, endPoint x: 674, endPoint y: 67, distance: 235.2
click at [674, 71] on div "v 1.0.0 Hi kk , here are your transfers Continue your transfer Next up | Finish…" at bounding box center [370, 383] width 741 height 766
click at [97, 26] on icon "Open menu" at bounding box center [88, 22] width 17 height 17
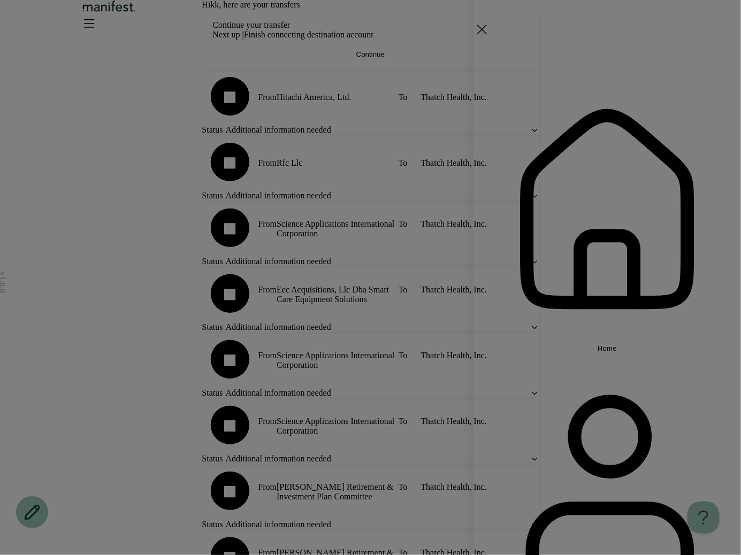
drag, startPoint x: 717, startPoint y: 32, endPoint x: 667, endPoint y: 32, distance: 49.8
click at [491, 32] on icon at bounding box center [482, 29] width 17 height 17
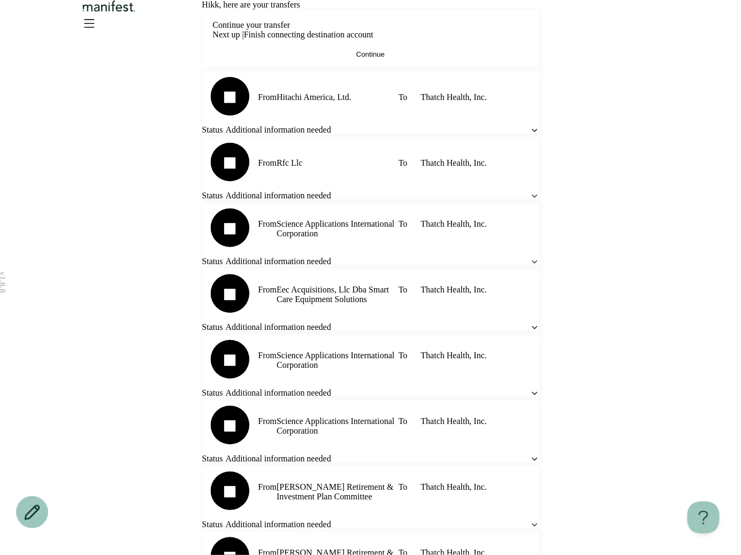
click at [340, 24] on div at bounding box center [370, 17] width 741 height 34
click at [138, 12] on img "Logo" at bounding box center [109, 6] width 58 height 12
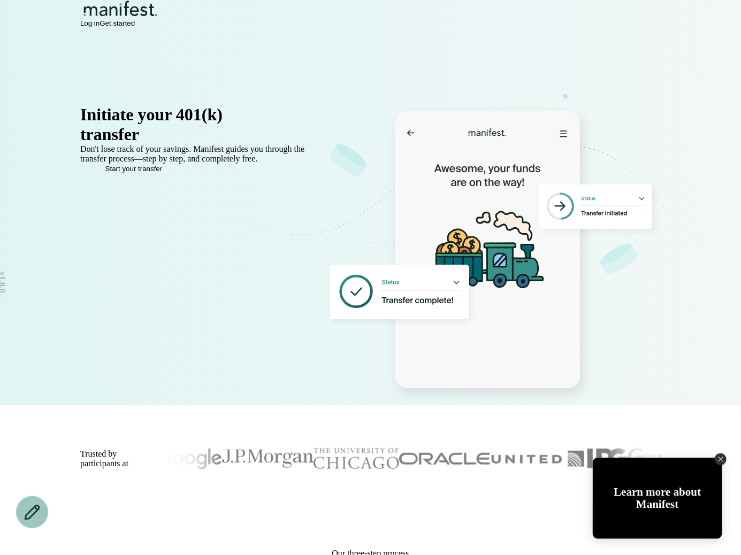
click at [100, 27] on span "Log in" at bounding box center [89, 23] width 19 height 8
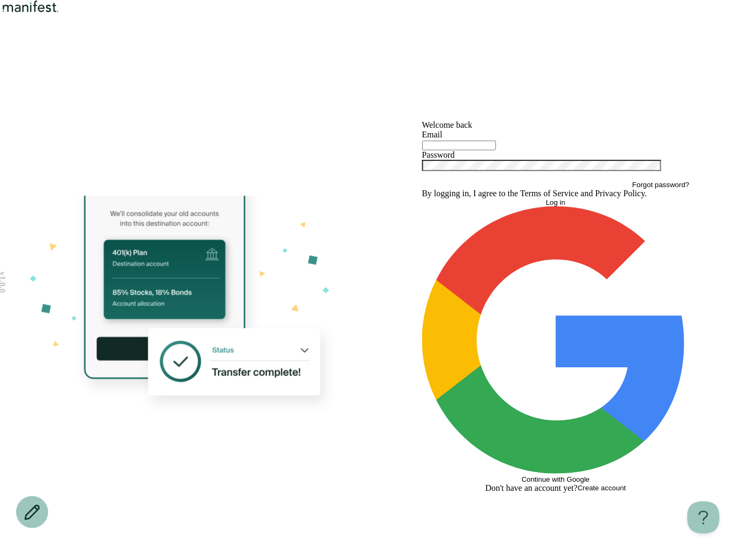
click at [462, 150] on div at bounding box center [556, 145] width 268 height 11
click at [462, 150] on input "text" at bounding box center [459, 146] width 74 height 10
type input "**********"
click at [551, 207] on span "Log in" at bounding box center [555, 203] width 19 height 8
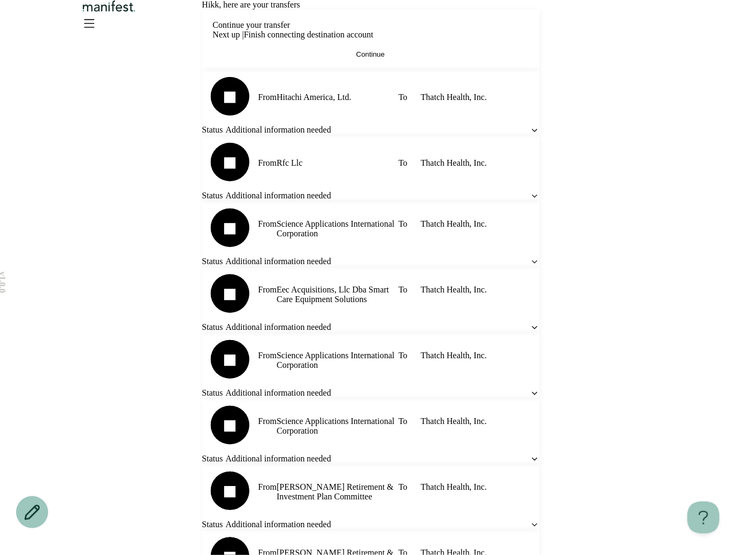
click at [654, 18] on header at bounding box center [370, 29] width 741 height 58
click at [94, 25] on icon "Open menu" at bounding box center [90, 22] width 10 height 7
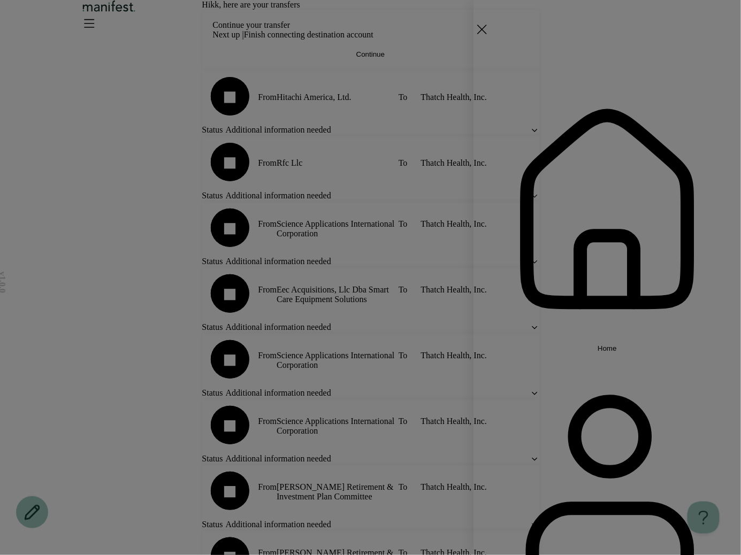
click at [406, 62] on div "Home Settings Sign out" at bounding box center [370, 277] width 741 height 555
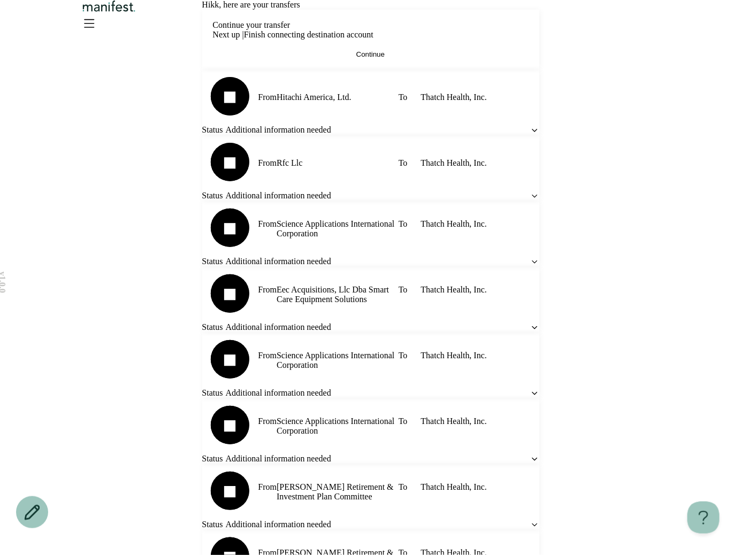
click at [341, 58] on button "Continue" at bounding box center [371, 54] width 316 height 8
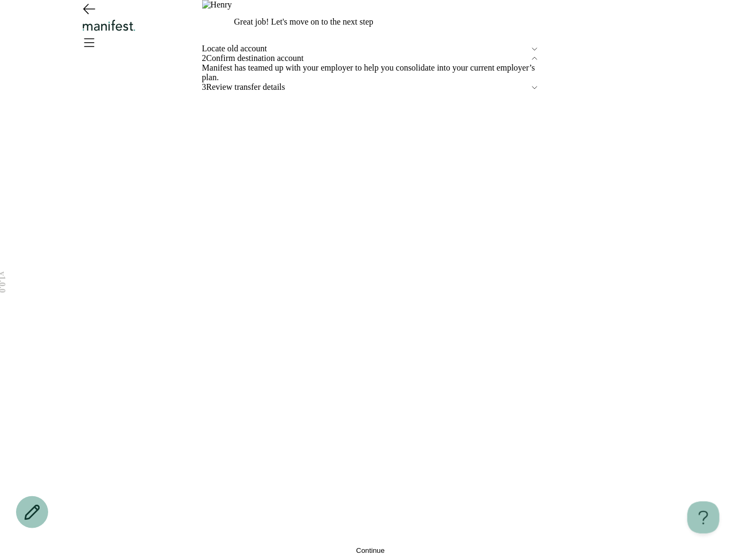
click at [324, 547] on button "Continue" at bounding box center [370, 551] width 337 height 8
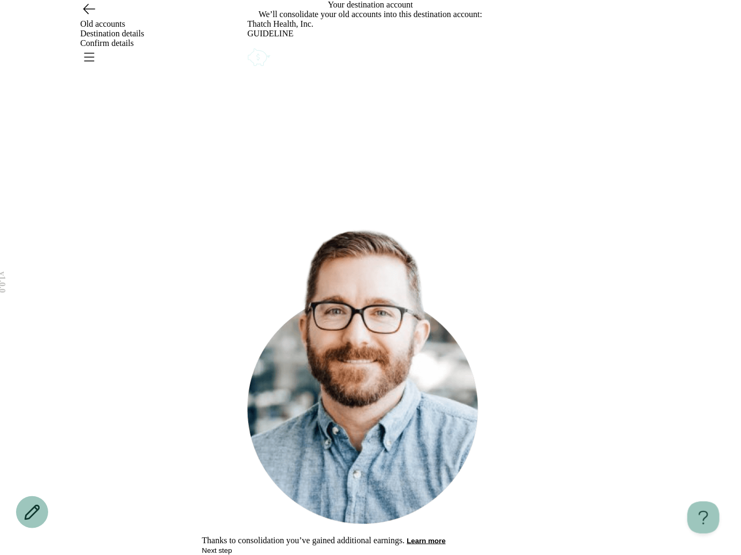
click at [232, 547] on button "Next step" at bounding box center [217, 551] width 30 height 8
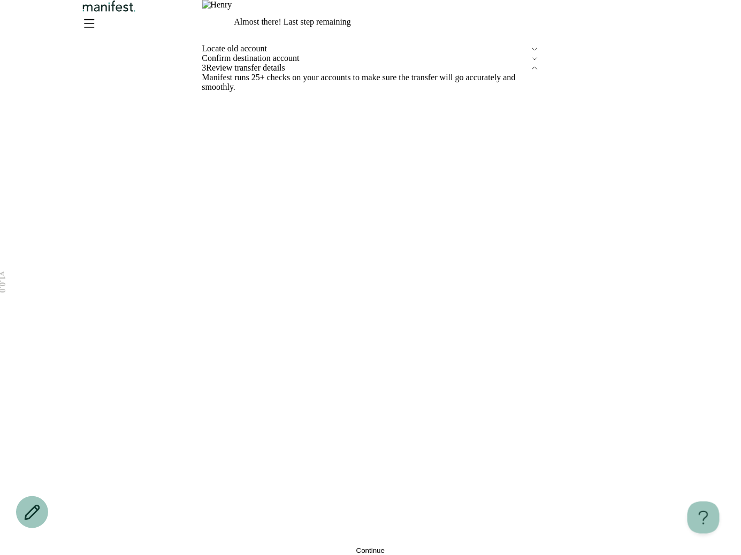
click at [330, 547] on button "Continue" at bounding box center [370, 551] width 337 height 8
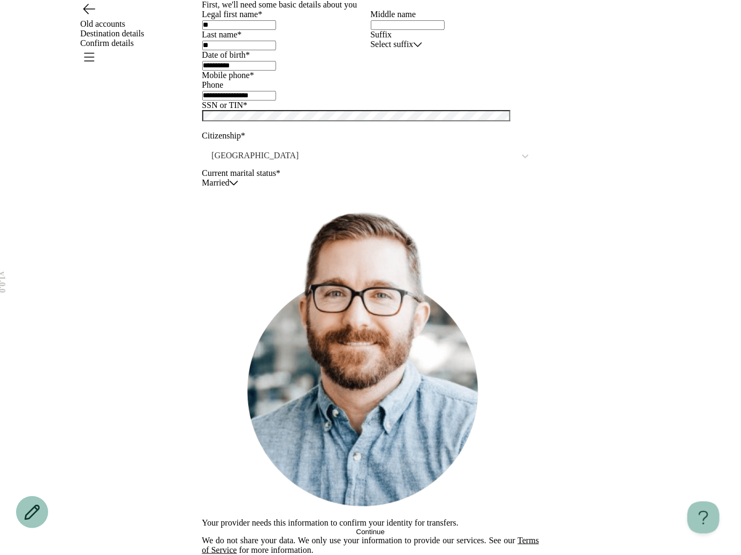
scroll to position [183, 0]
click at [321, 528] on button "Continue" at bounding box center [370, 532] width 337 height 8
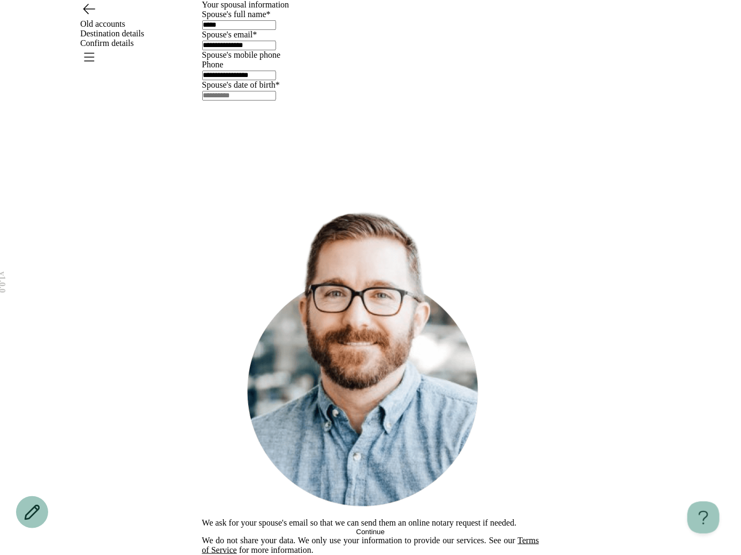
click at [239, 101] on input "text" at bounding box center [239, 96] width 74 height 10
click at [220, 101] on input "********" at bounding box center [239, 96] width 74 height 10
type input "**********"
click at [306, 528] on button "Continue" at bounding box center [370, 532] width 337 height 8
type input "*****"
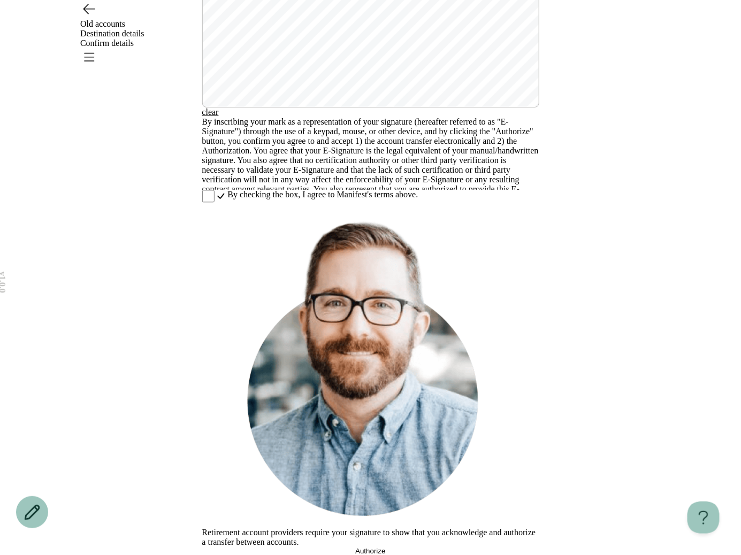
scroll to position [184, 0]
click at [242, 200] on span "By checking the box, I agree to Manifest's terms above." at bounding box center [322, 195] width 190 height 10
click at [268, 547] on button "Authorize" at bounding box center [370, 551] width 337 height 8
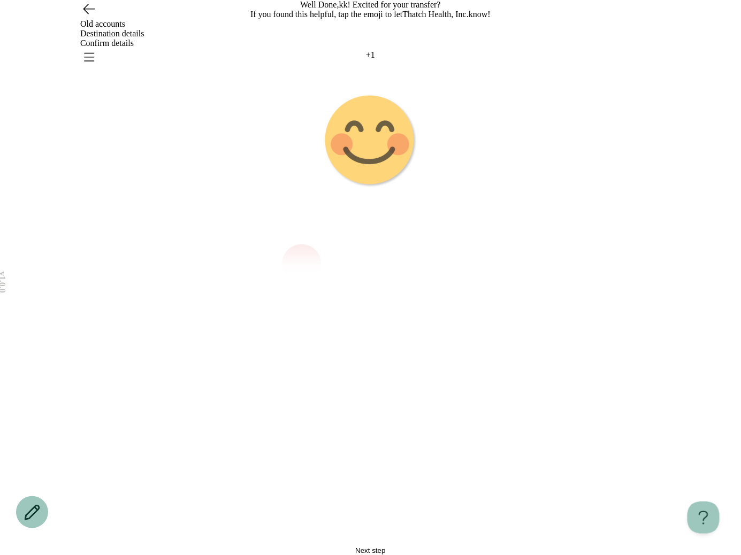
click at [378, 266] on g "Emoji 2 animation" at bounding box center [371, 141] width 268 height 268
click at [378, 188] on image "Emoji 3 animation" at bounding box center [371, 141] width 94 height 94
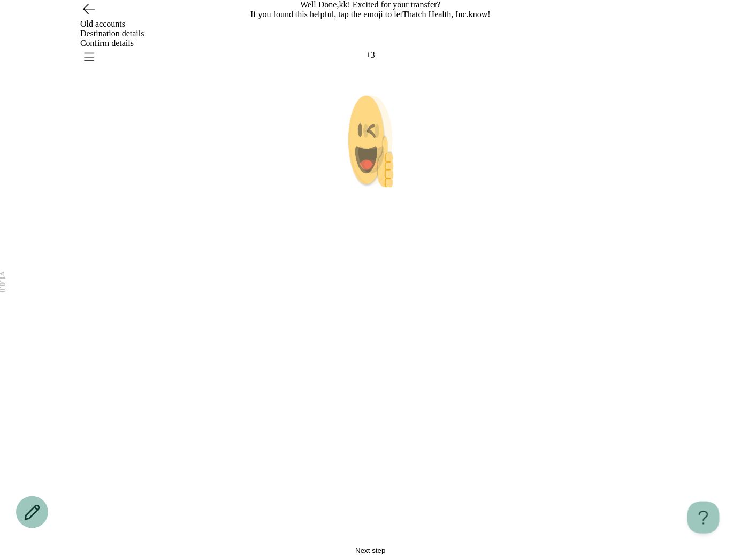
click at [378, 266] on g "Emoji 4 animation" at bounding box center [361, 221] width 193 height 255
click at [378, 206] on g "Emoji 5 animation" at bounding box center [366, 145] width 159 height 122
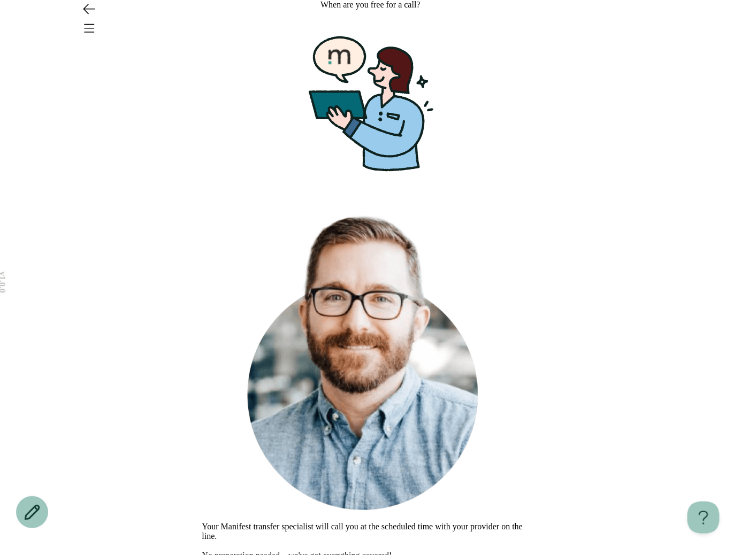
click at [232, 555] on button "Schedule" at bounding box center [217, 566] width 30 height 8
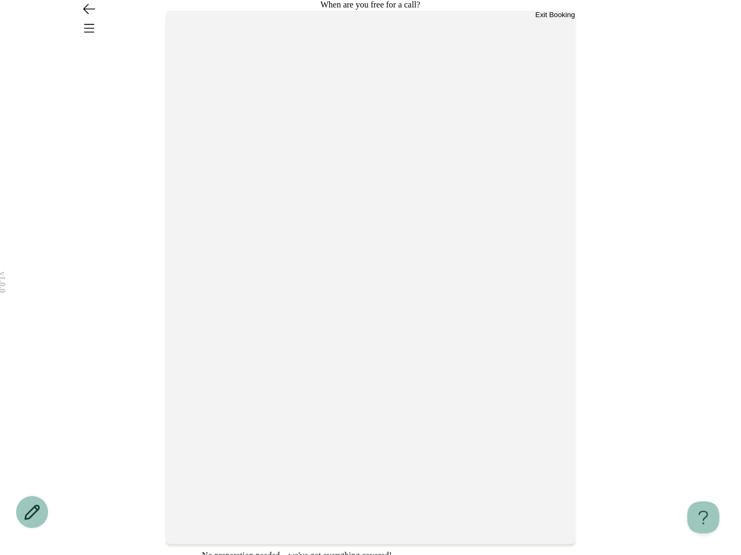
click at [543, 19] on button "Exit Booking" at bounding box center [556, 15] width 40 height 8
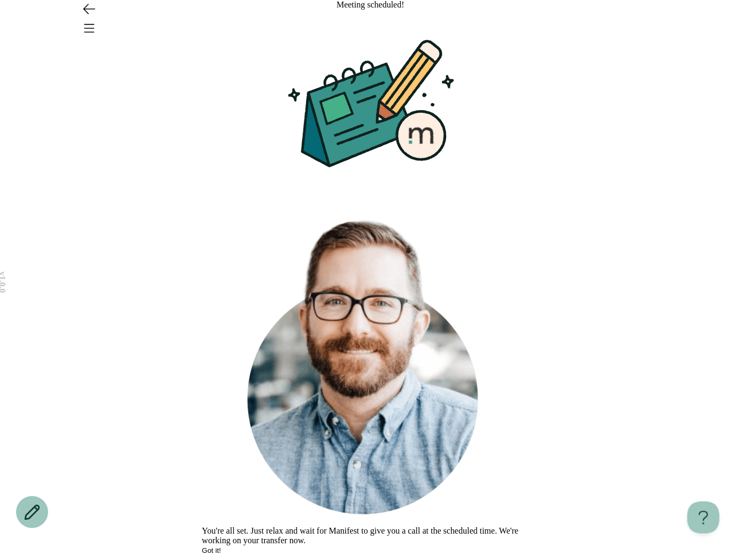
click at [222, 547] on button "Got it!" at bounding box center [211, 551] width 19 height 8
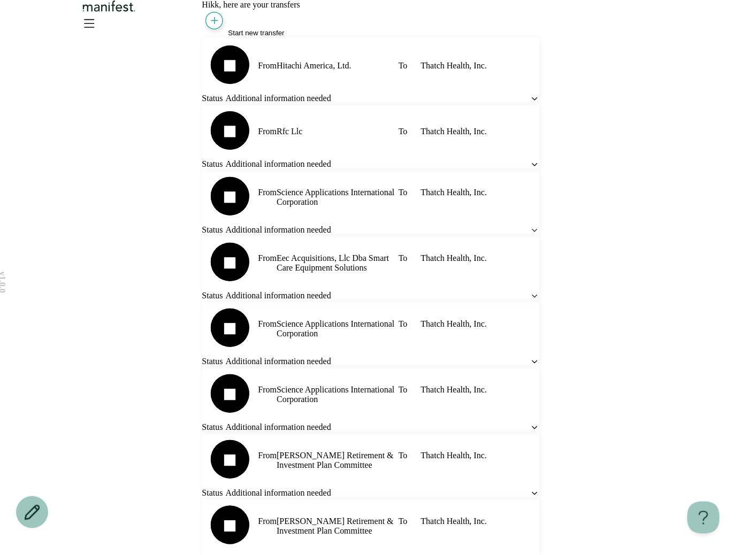
click at [261, 37] on span "Start new transfer" at bounding box center [256, 33] width 56 height 8
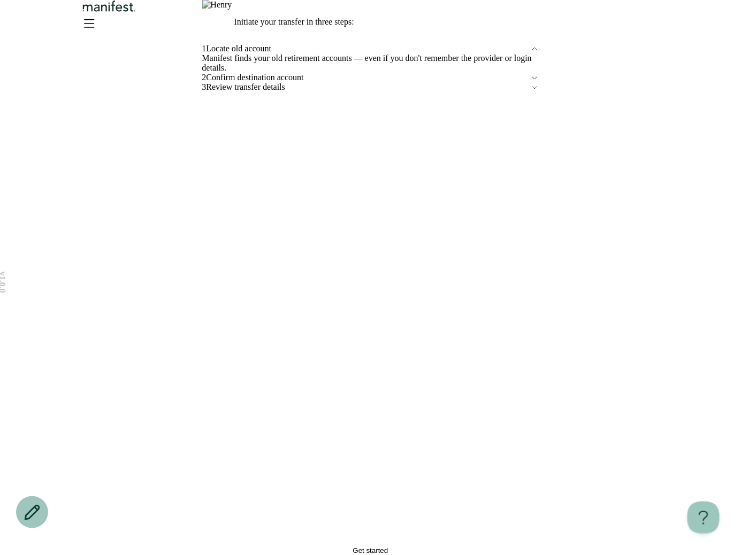
click at [284, 547] on button "Get started" at bounding box center [370, 551] width 337 height 8
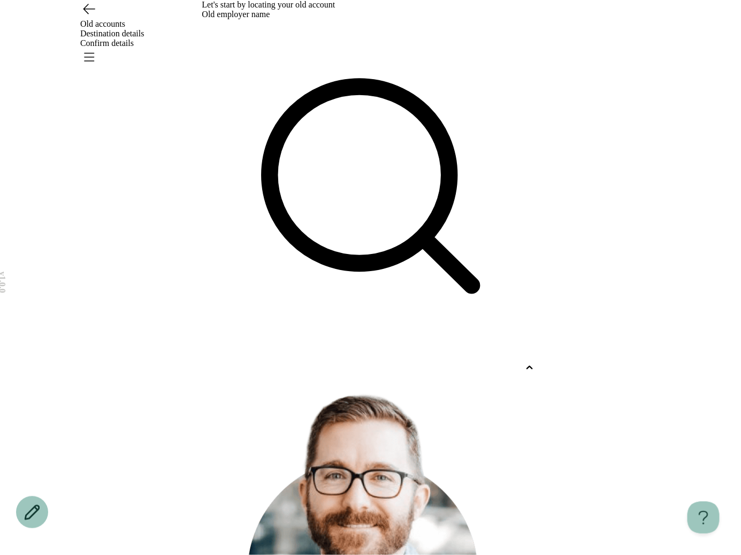
click at [280, 363] on div at bounding box center [361, 368] width 318 height 10
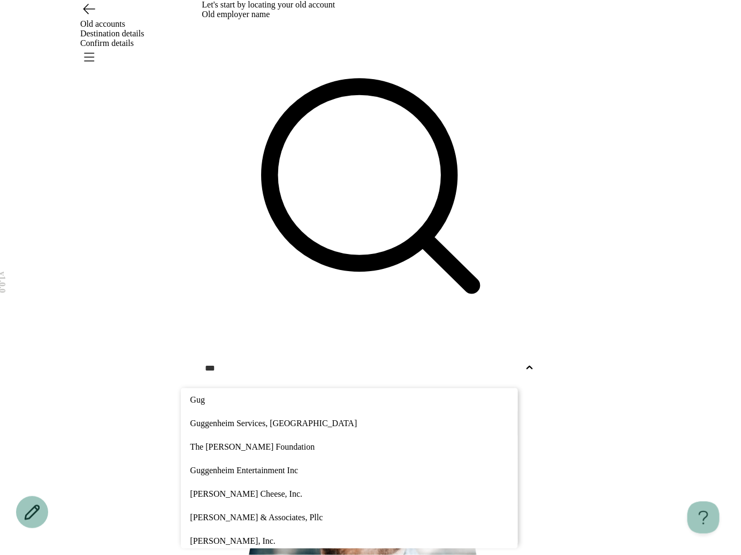
click at [296, 412] on div "Guggenheim Services, Llc" at bounding box center [349, 424] width 337 height 24
type input "***"
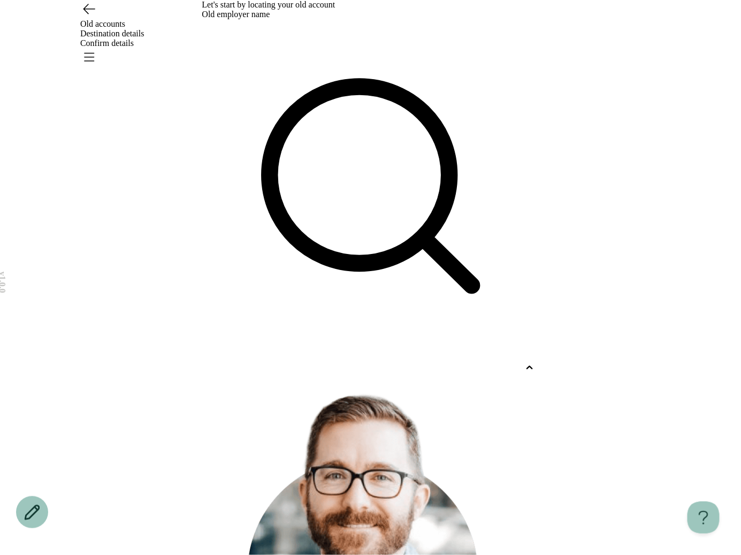
click at [404, 363] on div at bounding box center [361, 368] width 318 height 10
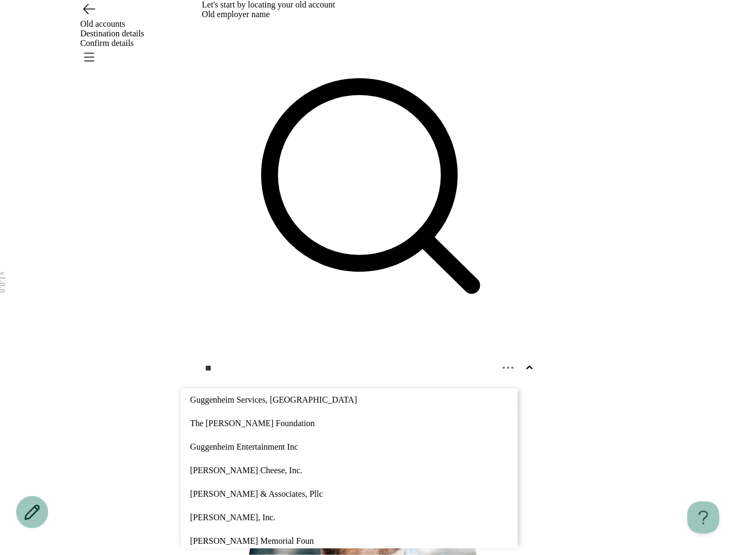
type input "*"
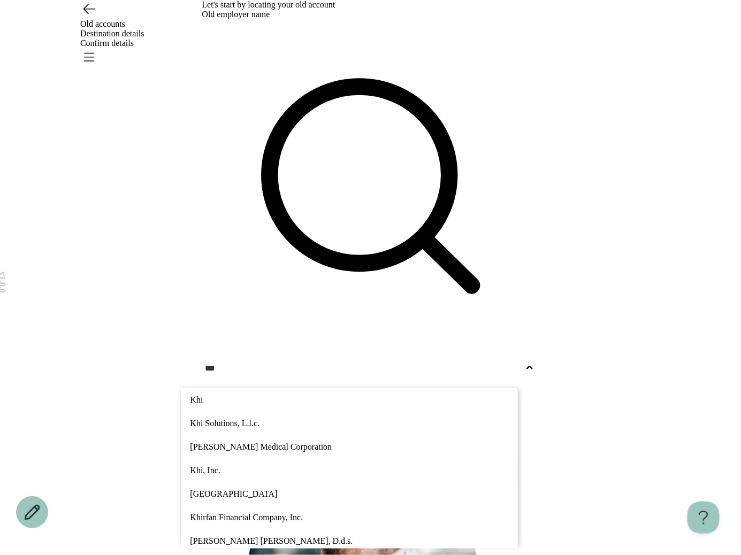
click at [278, 464] on p "Khi, Inc." at bounding box center [349, 470] width 318 height 13
type input "***"
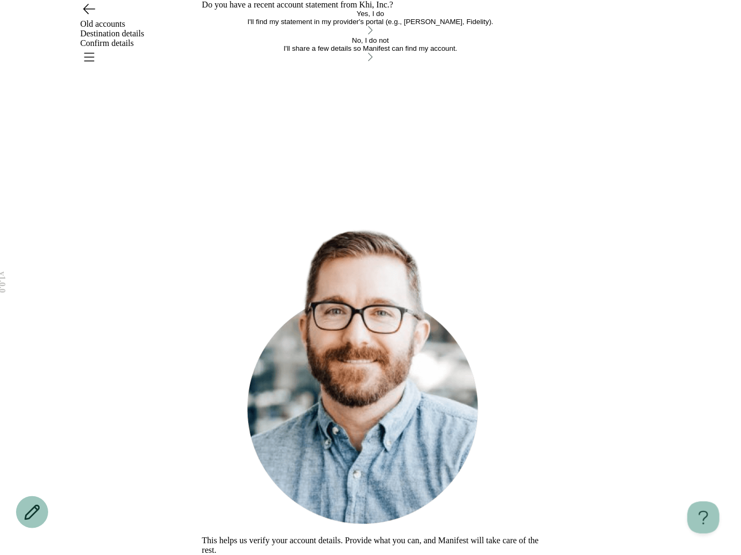
click at [290, 26] on div "I'll find my statement in my provider's portal (e.g., TIAA, Fidelity)." at bounding box center [370, 22] width 337 height 8
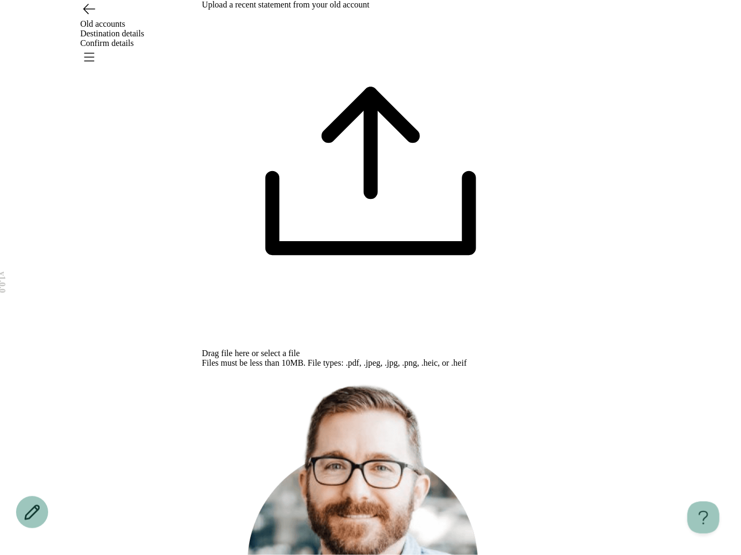
click at [300, 349] on span "select a file" at bounding box center [280, 353] width 39 height 9
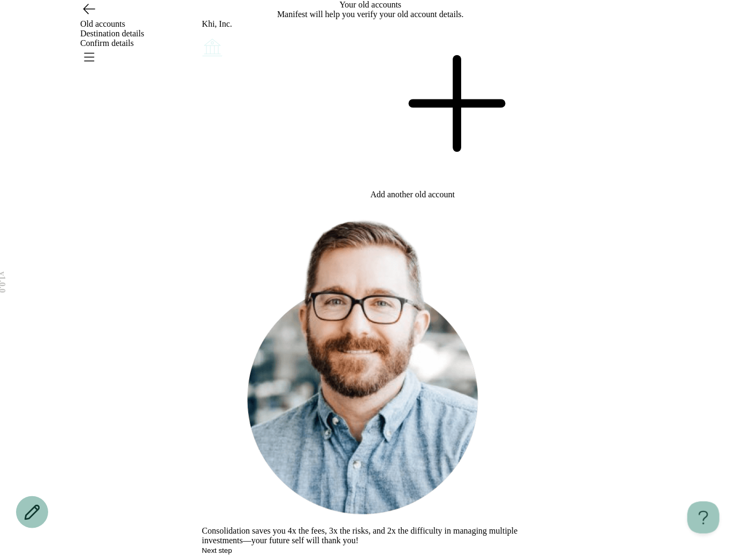
click at [232, 547] on button "Next step" at bounding box center [217, 551] width 30 height 8
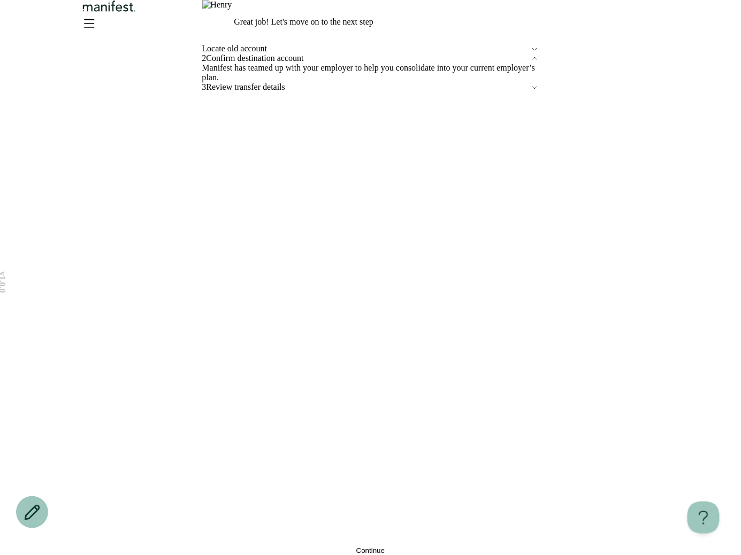
click at [238, 547] on button "Continue" at bounding box center [370, 551] width 337 height 8
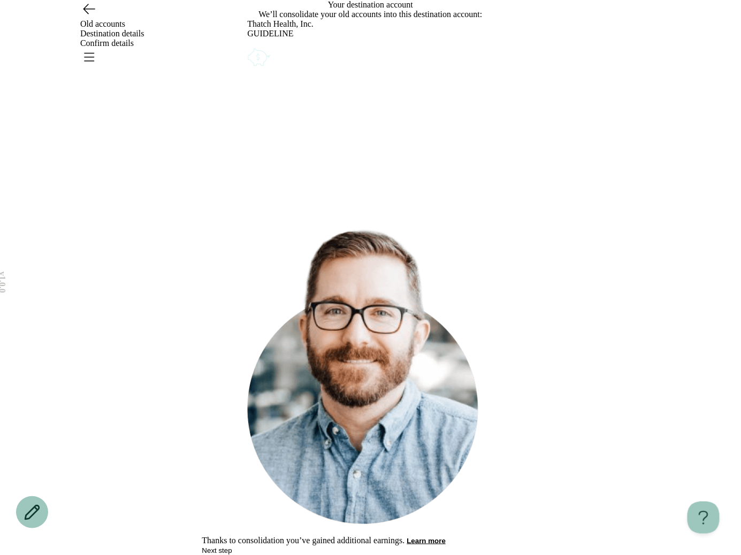
click at [232, 547] on button "Next step" at bounding box center [217, 551] width 30 height 8
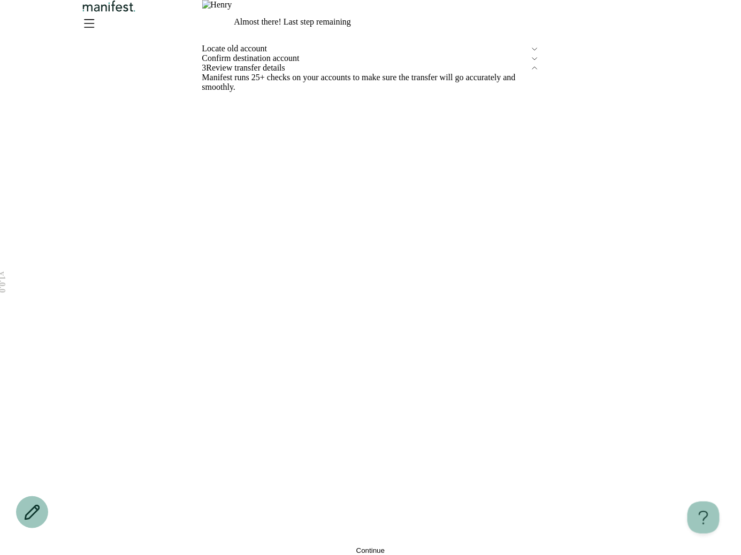
click at [530, 63] on div "Confirm destination account" at bounding box center [370, 59] width 337 height 10
click at [215, 90] on button "Edit" at bounding box center [208, 86] width 12 height 8
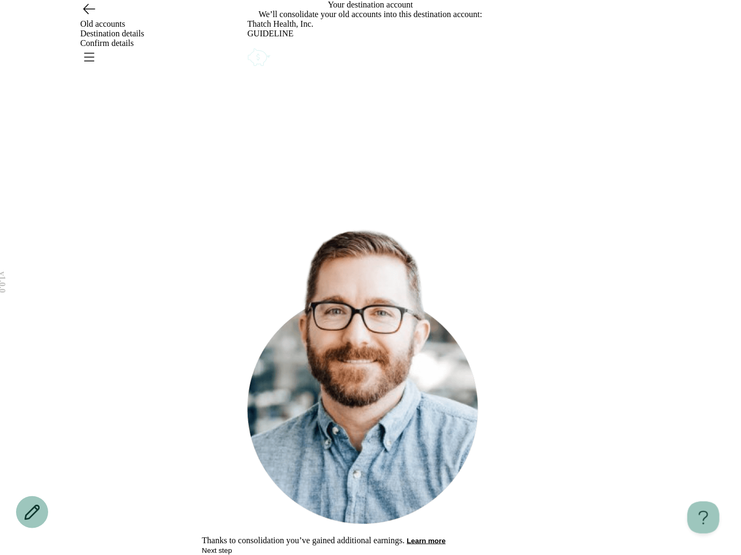
click at [248, 46] on icon "Account options" at bounding box center [248, 46] width 0 height 0
click at [286, 57] on button "Remove" at bounding box center [273, 53] width 27 height 8
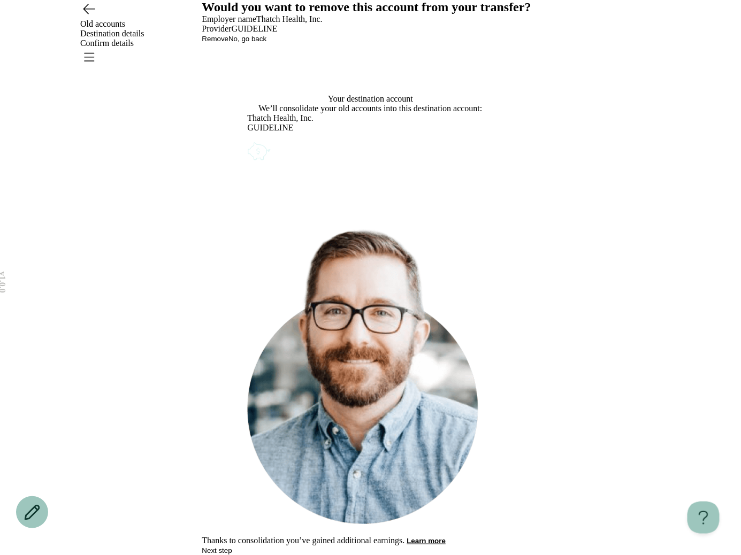
click at [229, 43] on button "Remove" at bounding box center [215, 39] width 27 height 8
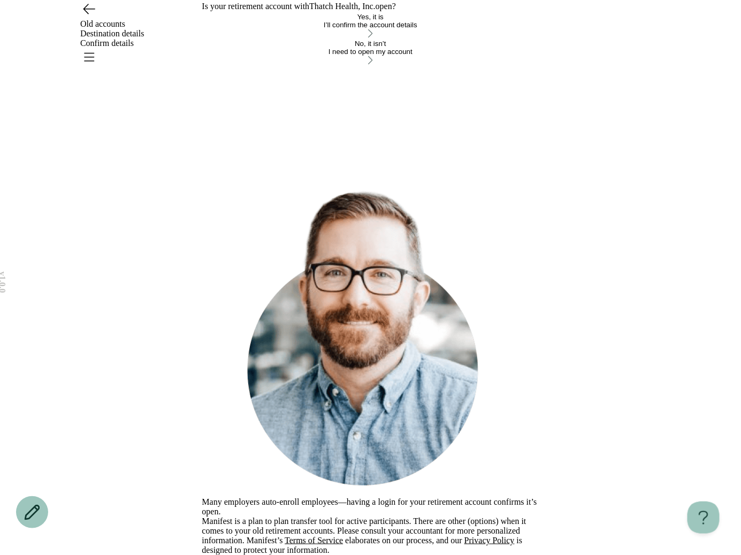
click at [275, 66] on button "No, it isn’t I need to open my account" at bounding box center [370, 53] width 337 height 27
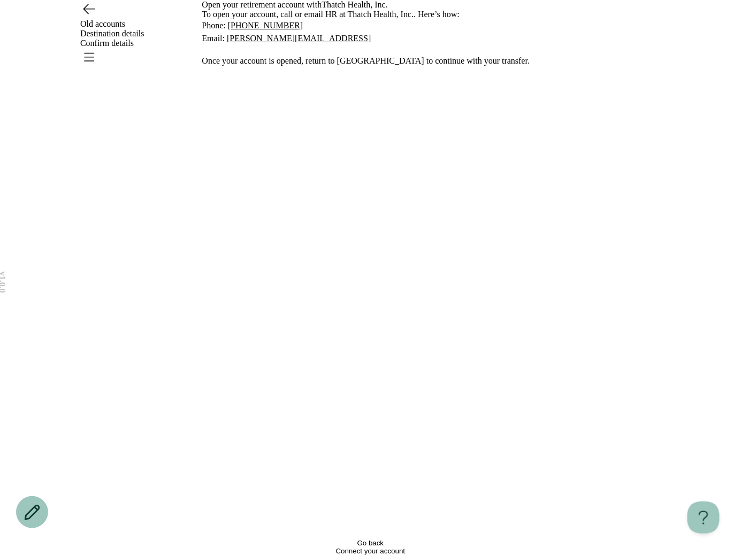
click at [106, 30] on div "Old accounts Destination details Confirm details" at bounding box center [370, 33] width 741 height 67
click at [98, 30] on div "Old accounts Destination details Confirm details" at bounding box center [370, 33] width 741 height 67
click at [97, 30] on div "Old accounts Destination details Confirm details" at bounding box center [370, 33] width 741 height 67
click at [89, 17] on icon "Go back" at bounding box center [88, 8] width 17 height 17
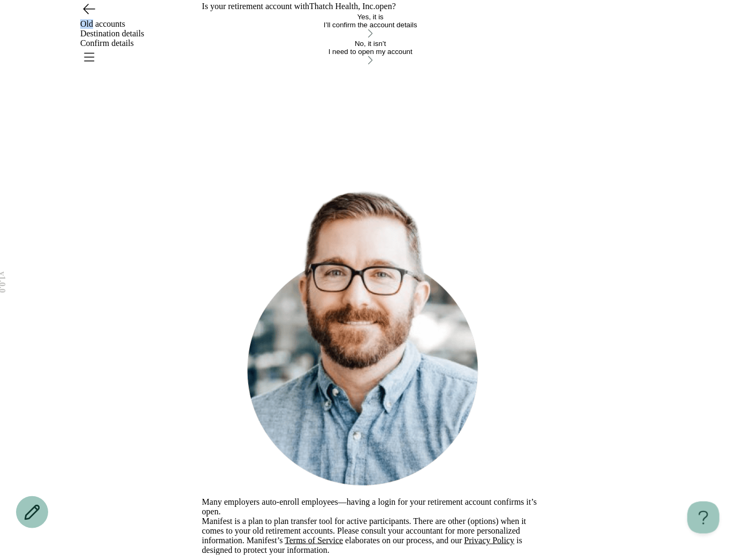
click at [89, 17] on icon "Go back" at bounding box center [88, 8] width 17 height 17
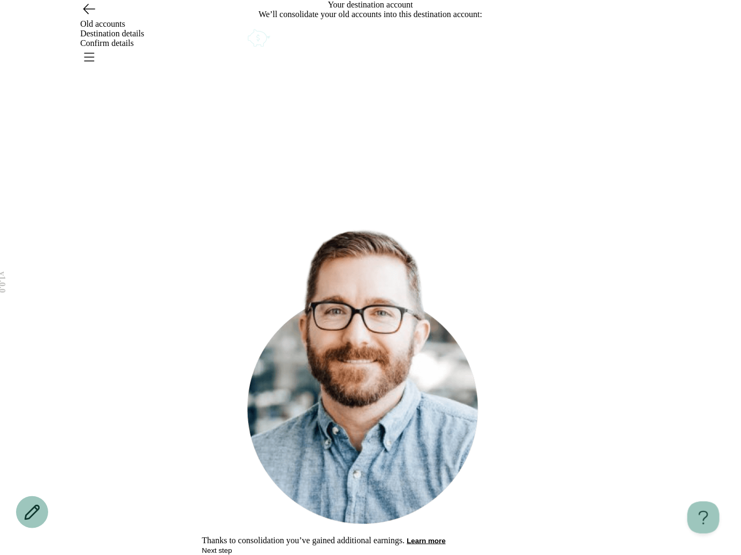
drag, startPoint x: 165, startPoint y: 60, endPoint x: 636, endPoint y: 74, distance: 470.5
click at [178, 60] on div "v 1.0.0 Old accounts Destination details Confirm details What would you like to…" at bounding box center [370, 277] width 741 height 555
click at [97, 48] on icon "Open menu" at bounding box center [88, 56] width 17 height 17
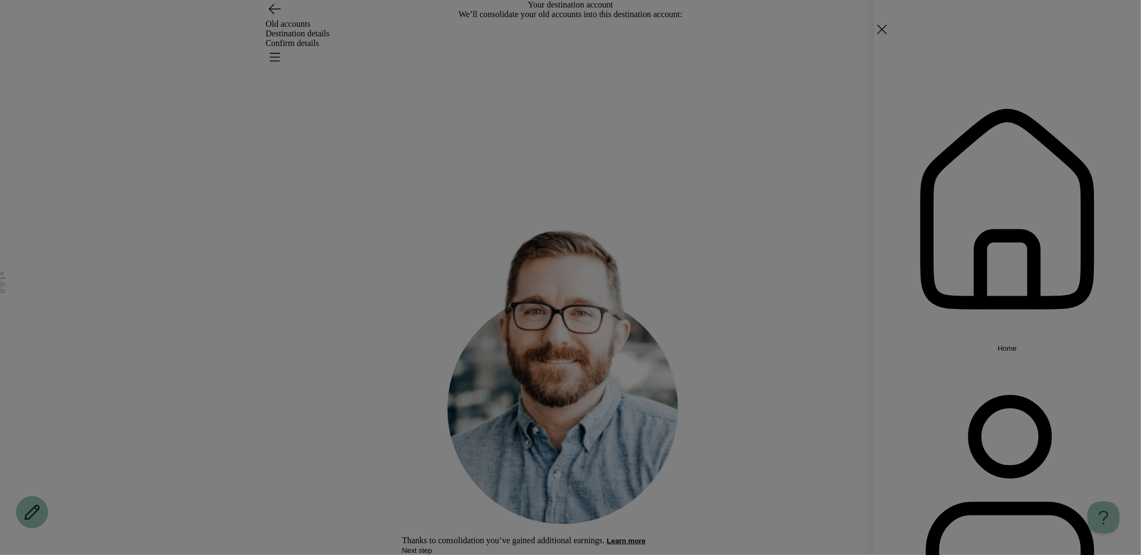
click at [711, 51] on div "Home Settings Sign out" at bounding box center [570, 277] width 1141 height 555
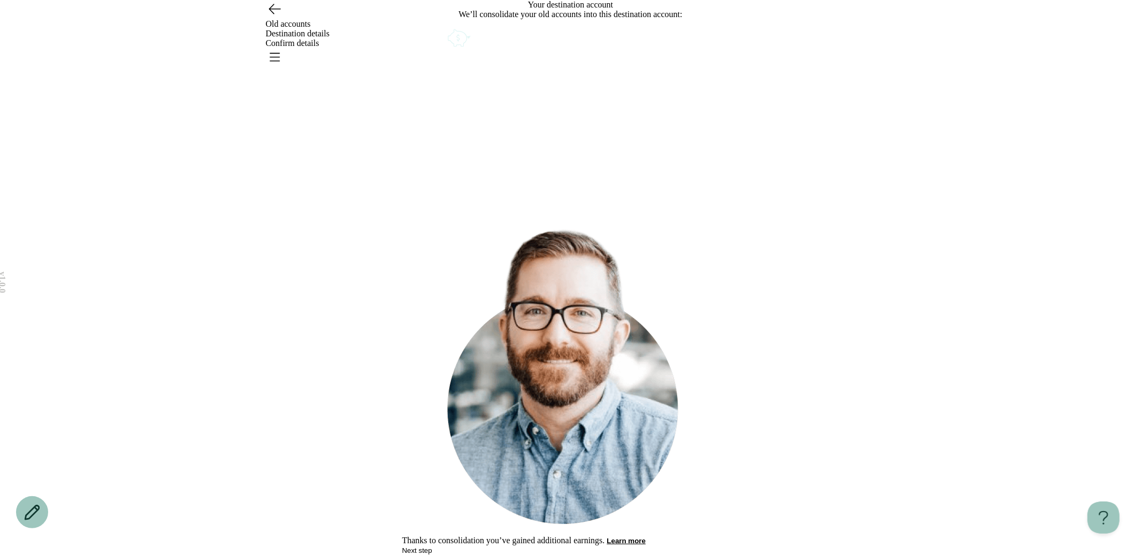
click at [309, 134] on div "v 1.0.0 Old accounts Destination details Confirm details What would you like to…" at bounding box center [570, 277] width 1141 height 555
click at [283, 48] on icon "Open menu" at bounding box center [274, 56] width 17 height 17
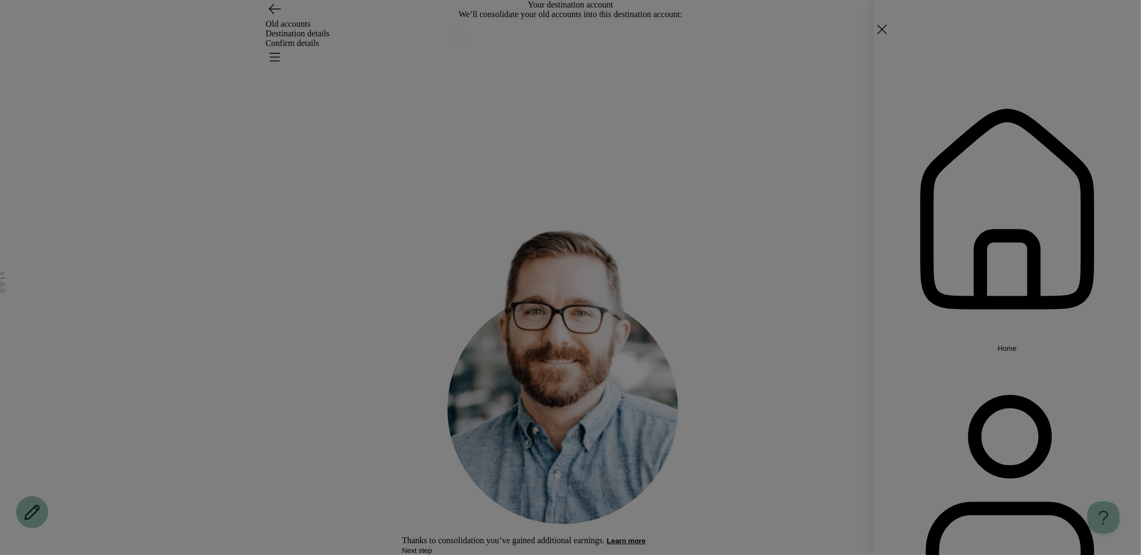
click at [741, 345] on span "Home" at bounding box center [1007, 349] width 19 height 8
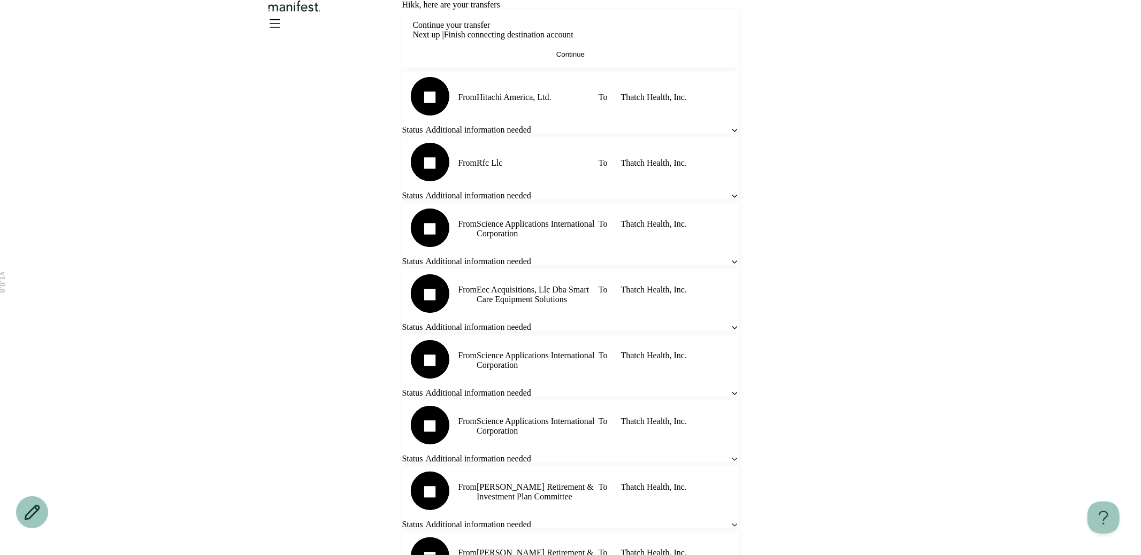
click at [279, 301] on div "v 1.0.0 Hi kk , here are your transfers Continue your transfer Next up | Finish…" at bounding box center [570, 448] width 1141 height 897
drag, startPoint x: 479, startPoint y: 83, endPoint x: 506, endPoint y: 84, distance: 26.2
click at [500, 9] on span "Hi kk , here are your transfers" at bounding box center [451, 4] width 98 height 9
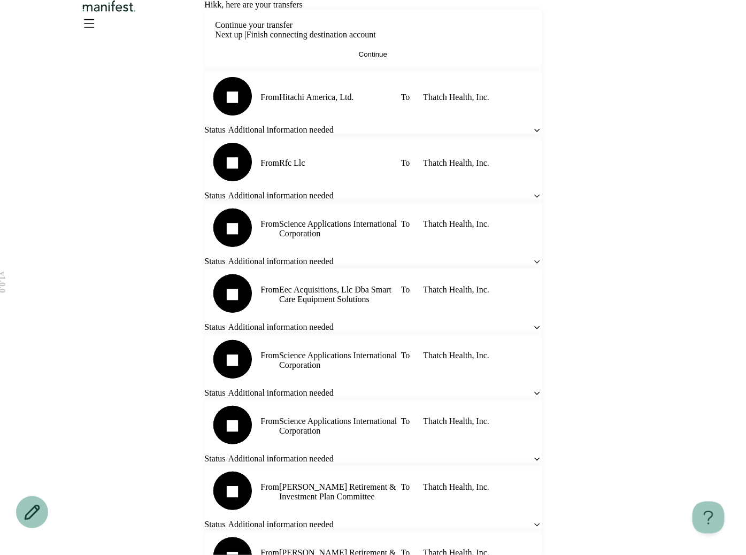
click at [467, 10] on div "Hi kk , here are your transfers" at bounding box center [373, 5] width 337 height 10
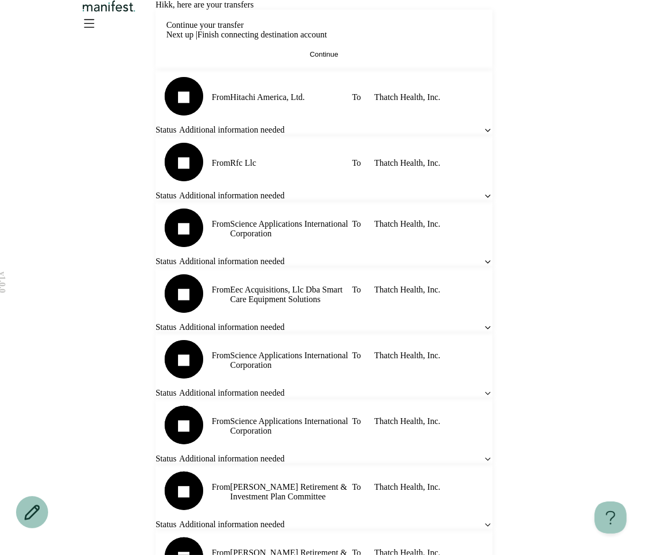
click at [94, 27] on icon "Open menu" at bounding box center [90, 22] width 10 height 7
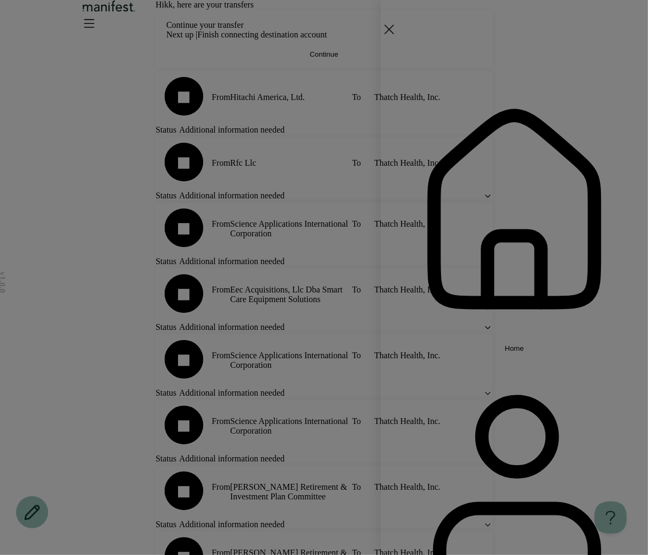
click at [331, 70] on div "Home Settings Sign out" at bounding box center [324, 277] width 648 height 555
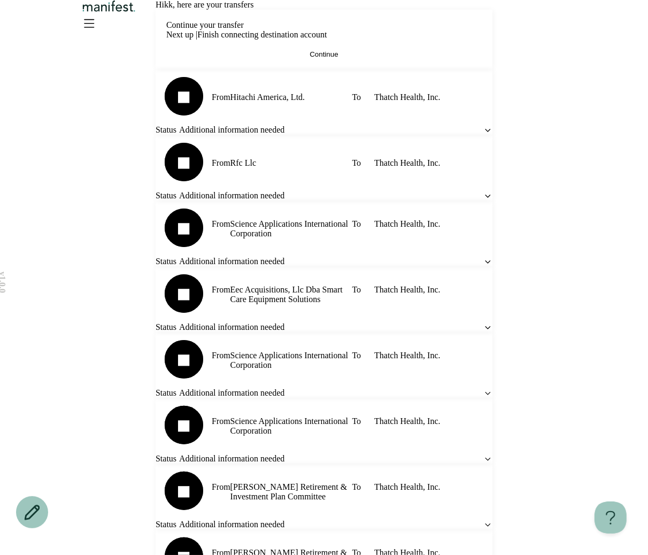
click at [340, 34] on div at bounding box center [324, 17] width 648 height 34
click at [138, 12] on img "Logo" at bounding box center [109, 6] width 58 height 12
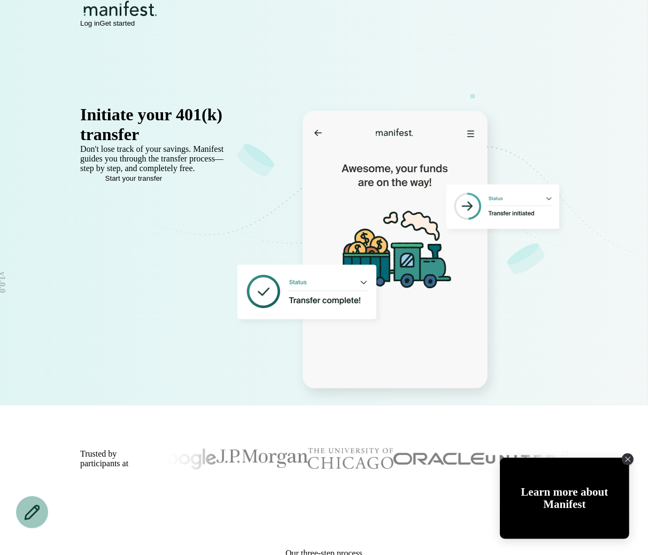
click at [147, 17] on img "Logo" at bounding box center [120, 8] width 81 height 17
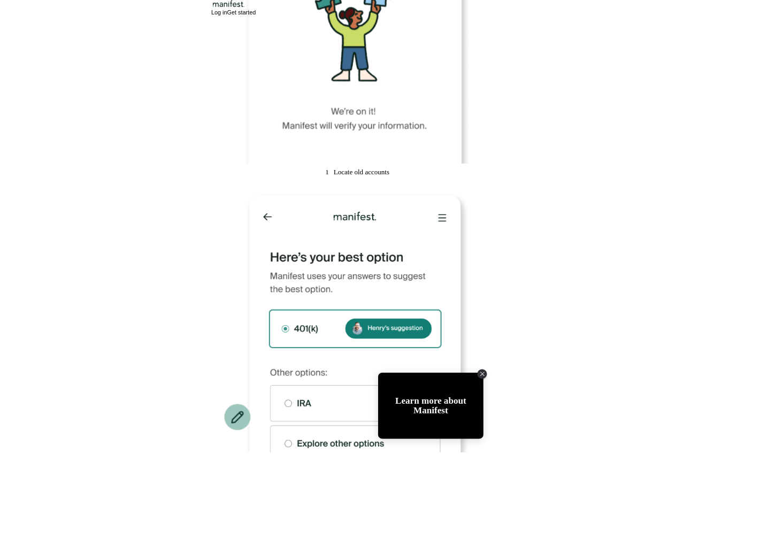
scroll to position [589, 0]
